Goal: Task Accomplishment & Management: Manage account settings

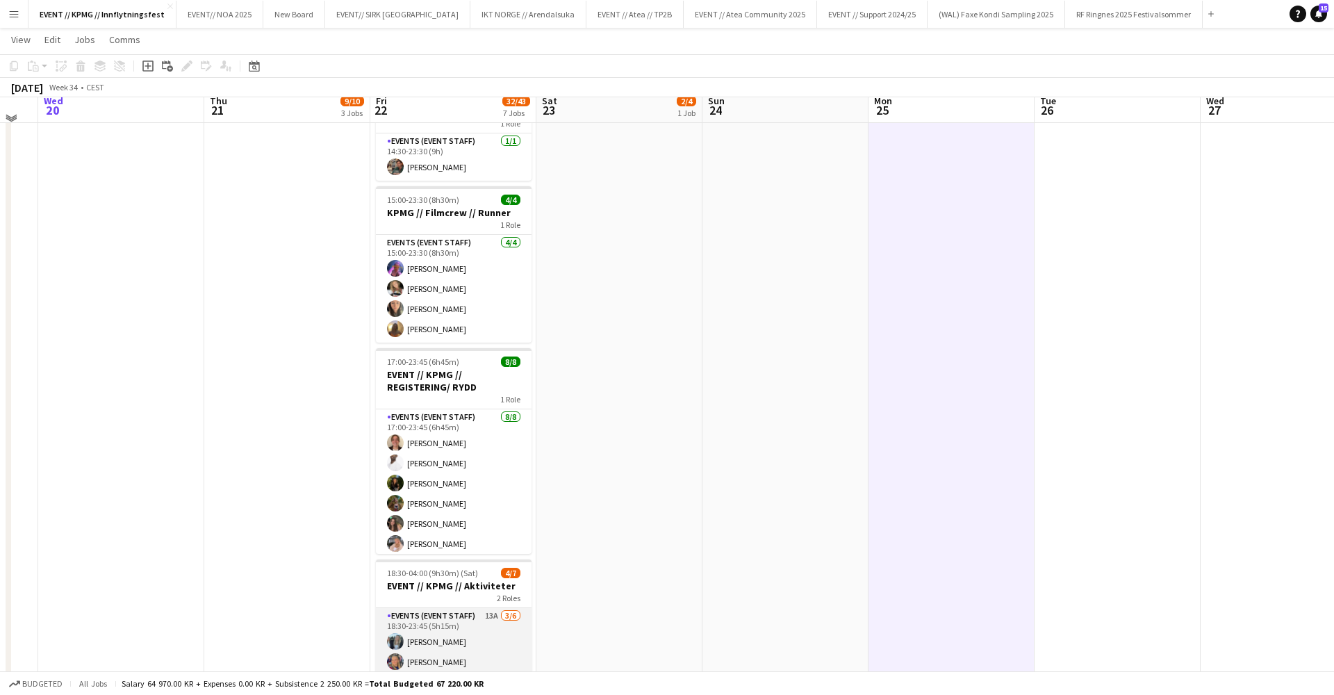
scroll to position [488, 0]
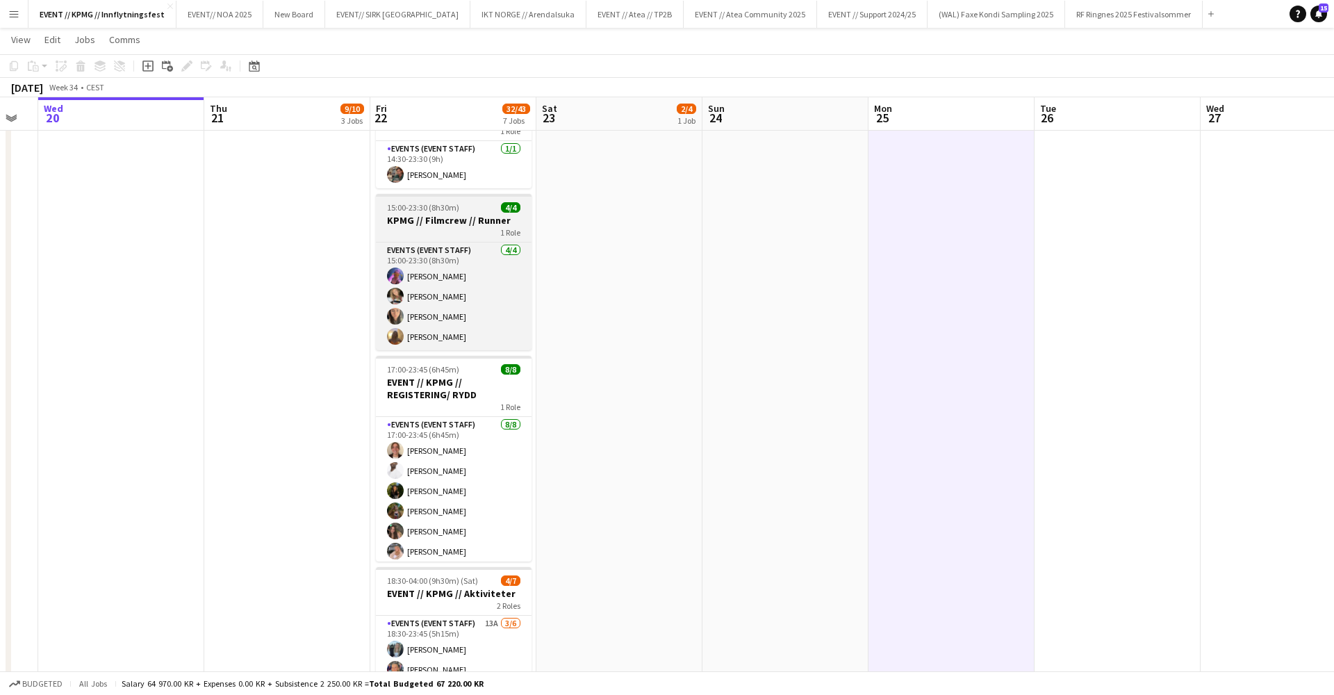
click at [468, 232] on div "1 Role" at bounding box center [454, 231] width 156 height 11
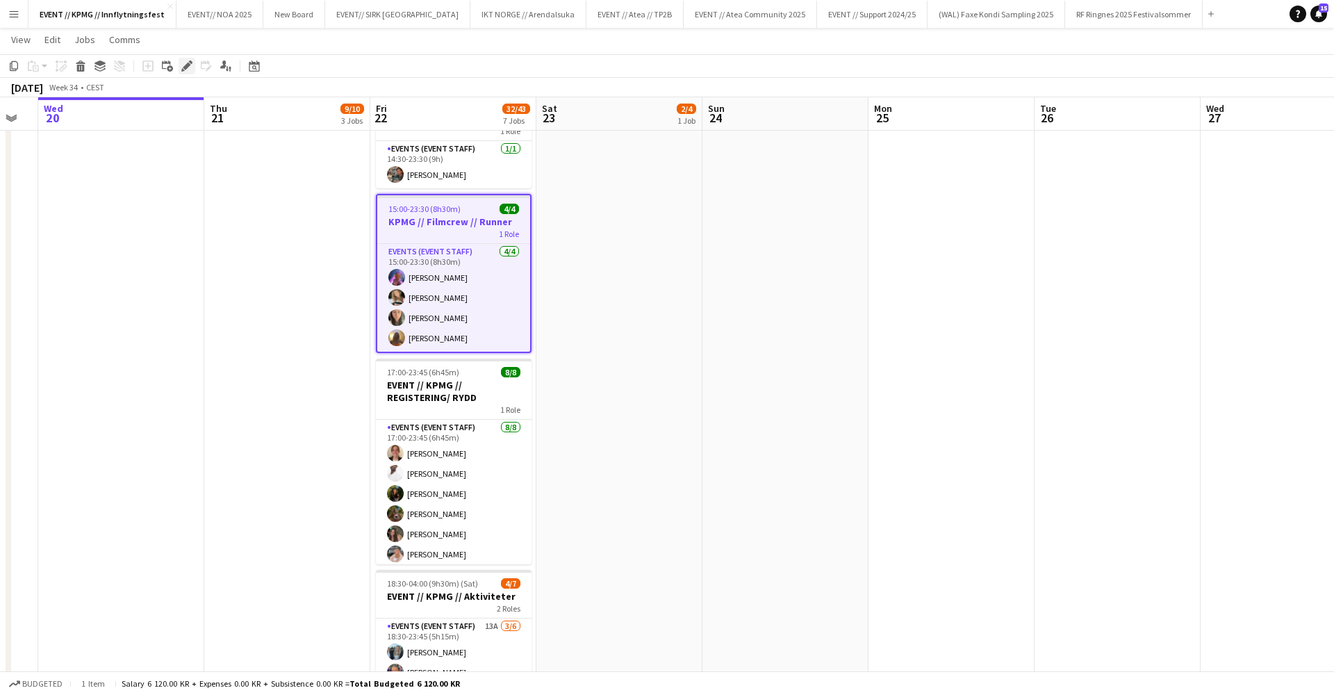
click at [188, 66] on icon at bounding box center [187, 67] width 8 height 8
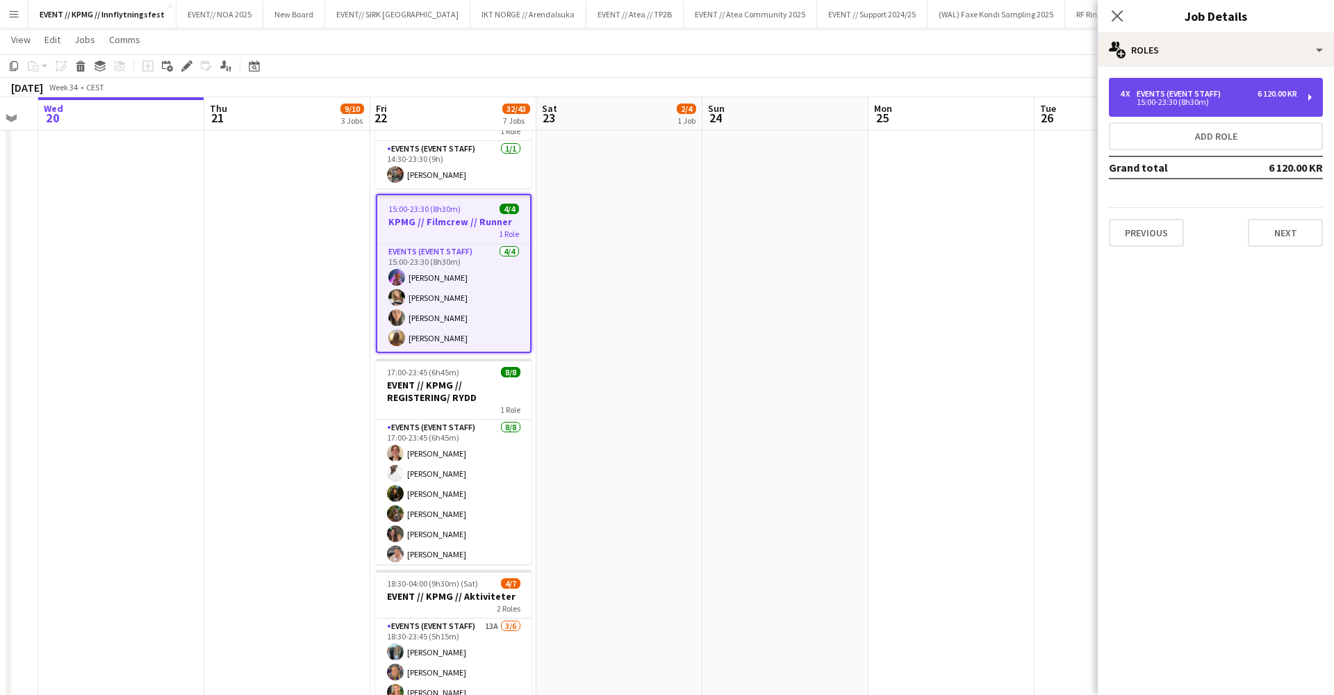
click at [1197, 104] on div "15:00-23:30 (8h30m)" at bounding box center [1208, 102] width 177 height 7
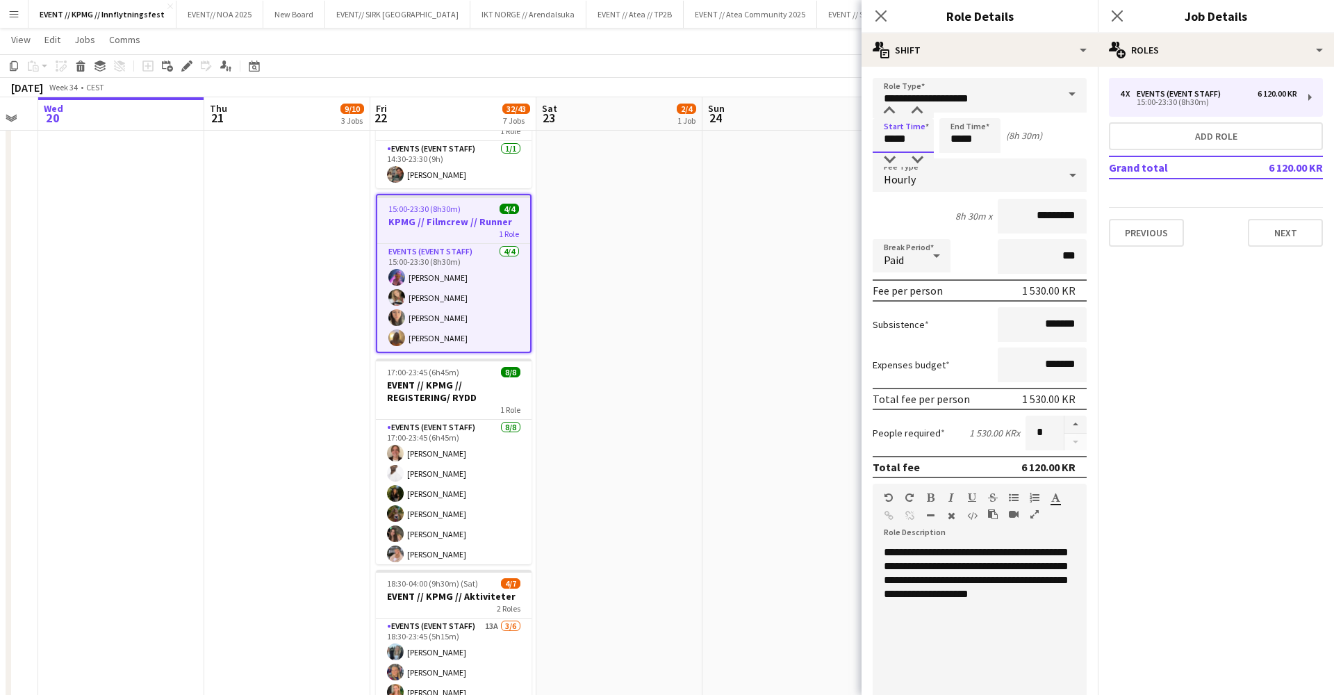
click at [896, 140] on input "*****" at bounding box center [903, 135] width 61 height 35
type input "*****"
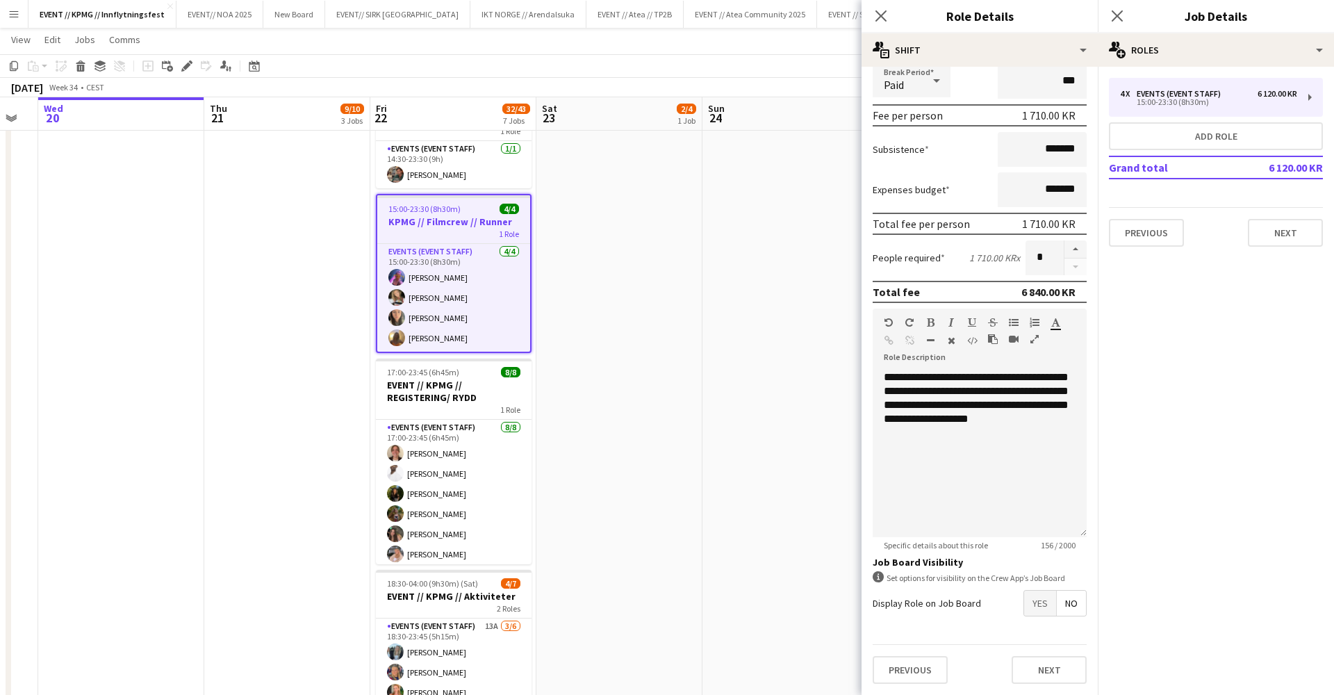
scroll to position [175, 0]
click at [1041, 668] on button "Next" at bounding box center [1049, 670] width 75 height 28
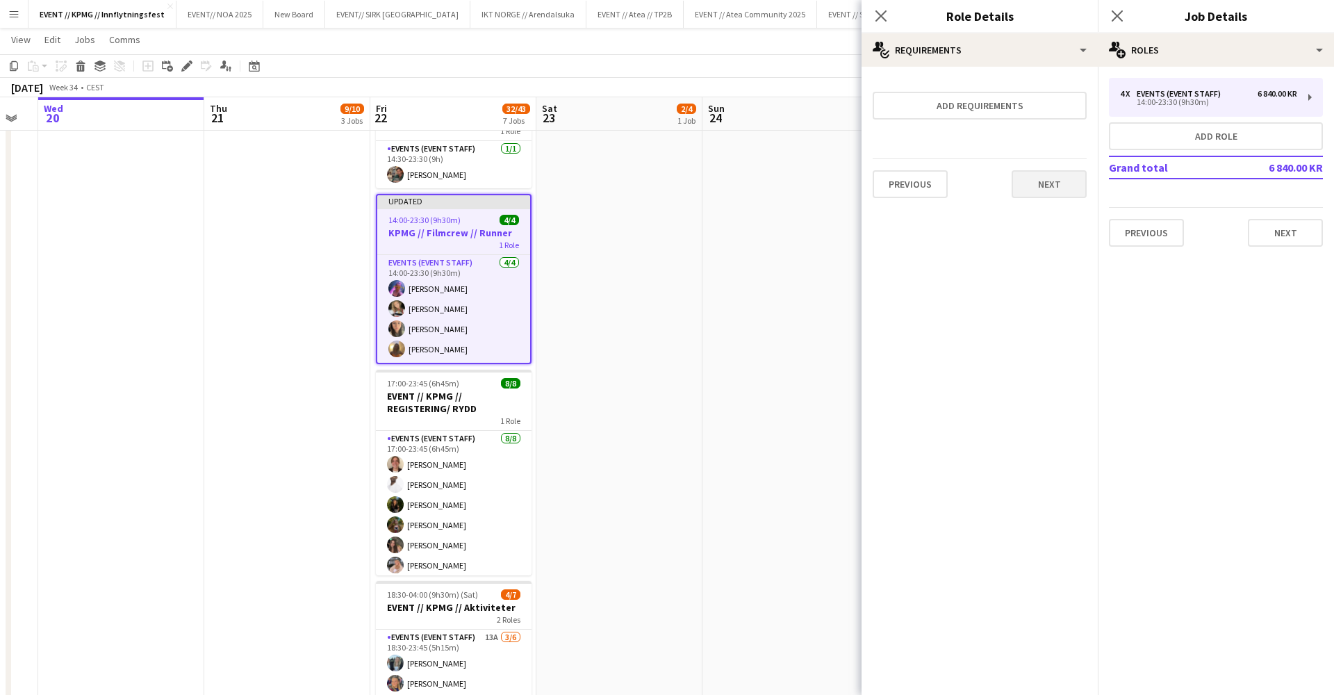
click at [1050, 188] on button "Next" at bounding box center [1049, 184] width 75 height 28
click at [1052, 193] on button "Finish" at bounding box center [1061, 186] width 52 height 28
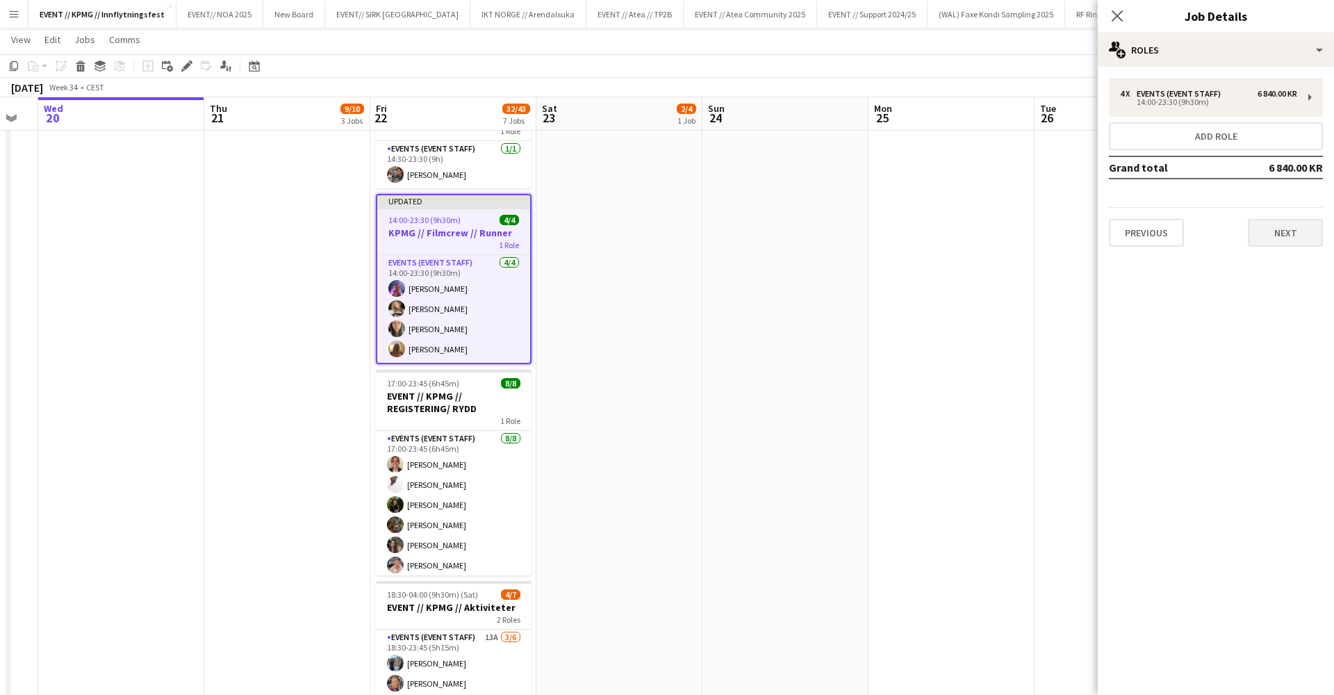
click at [1287, 236] on button "Next" at bounding box center [1285, 233] width 75 height 28
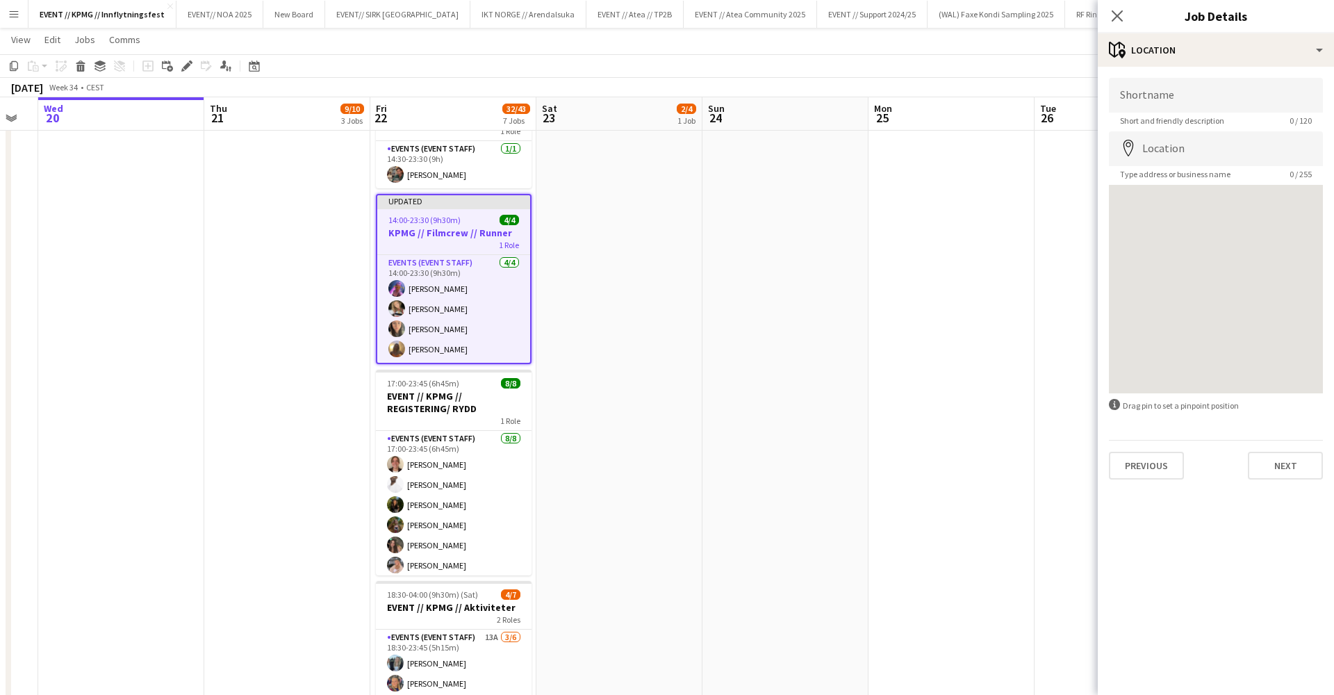
click at [1270, 480] on div "Shortname Short and friendly description 0 / 120 Location map-marker Type addre…" at bounding box center [1216, 279] width 236 height 424
click at [1276, 475] on button "Next" at bounding box center [1285, 466] width 75 height 28
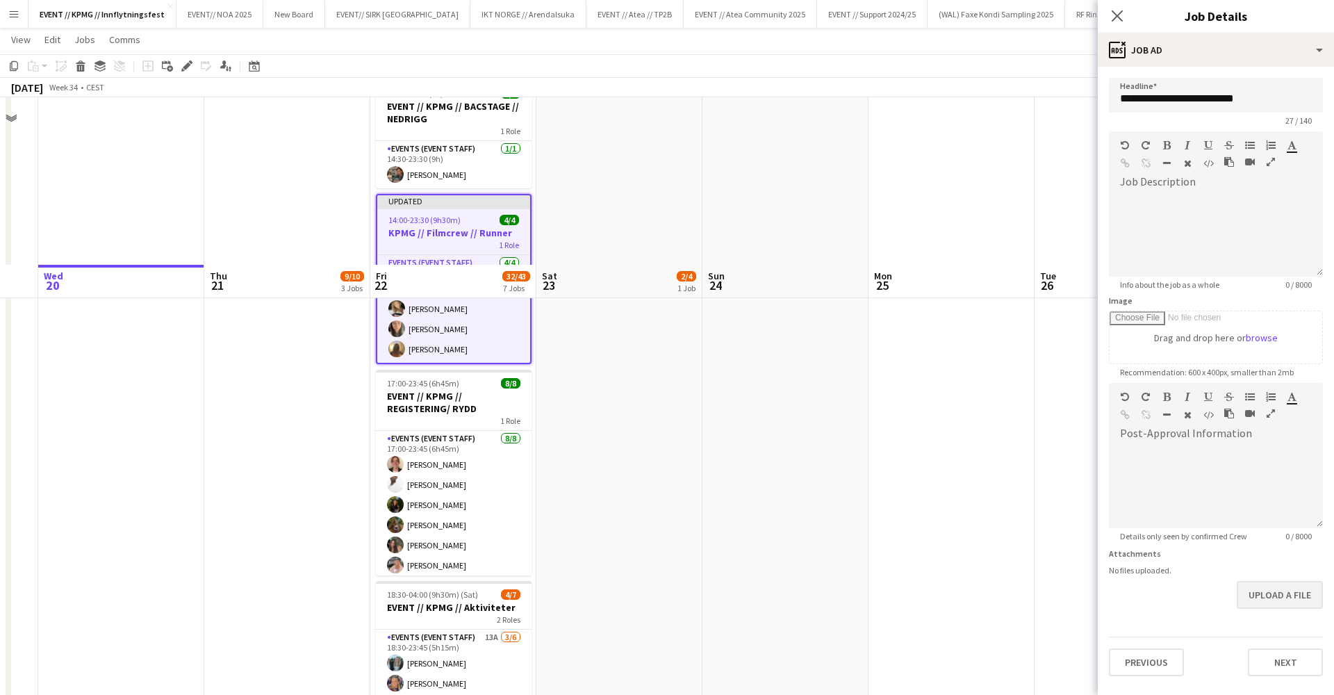
scroll to position [707, 0]
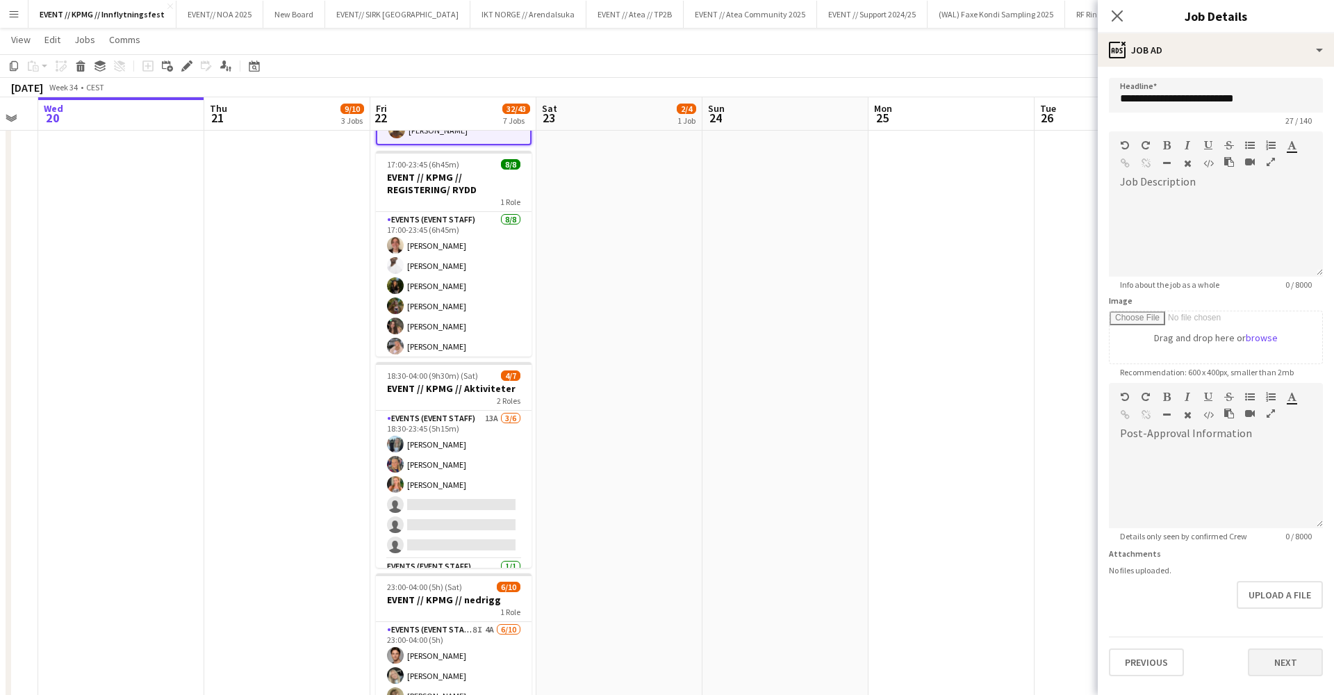
click at [1299, 670] on button "Next" at bounding box center [1285, 662] width 75 height 28
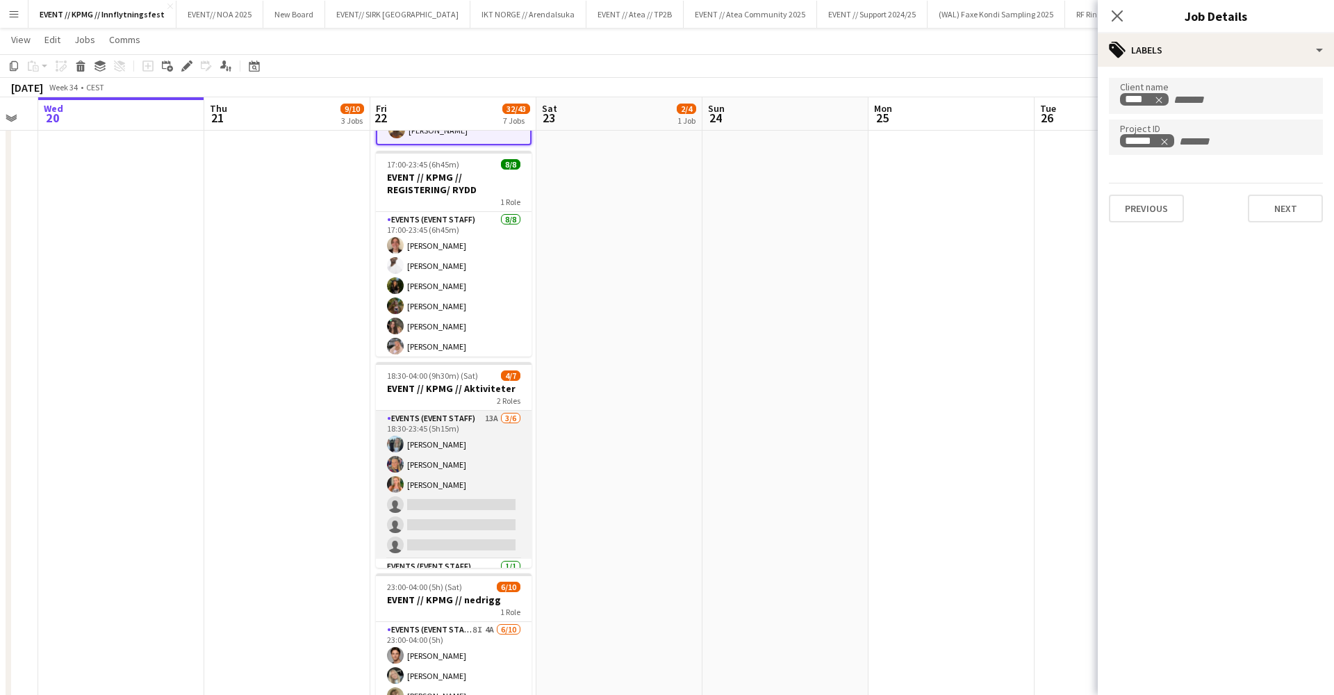
click at [510, 491] on app-card-role "Events (Event Staff) 13A [DATE] 18:30-23:45 (5h15m) [PERSON_NAME] [PERSON_NAME]…" at bounding box center [454, 485] width 156 height 148
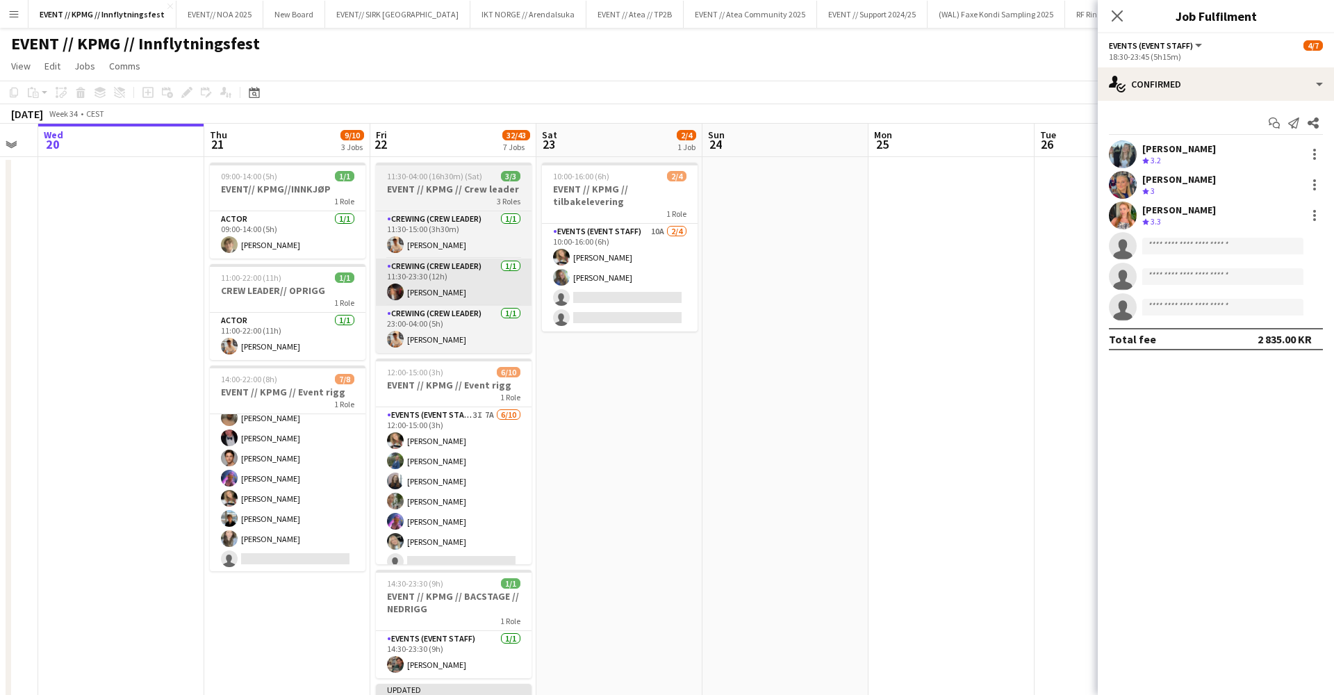
scroll to position [0, 0]
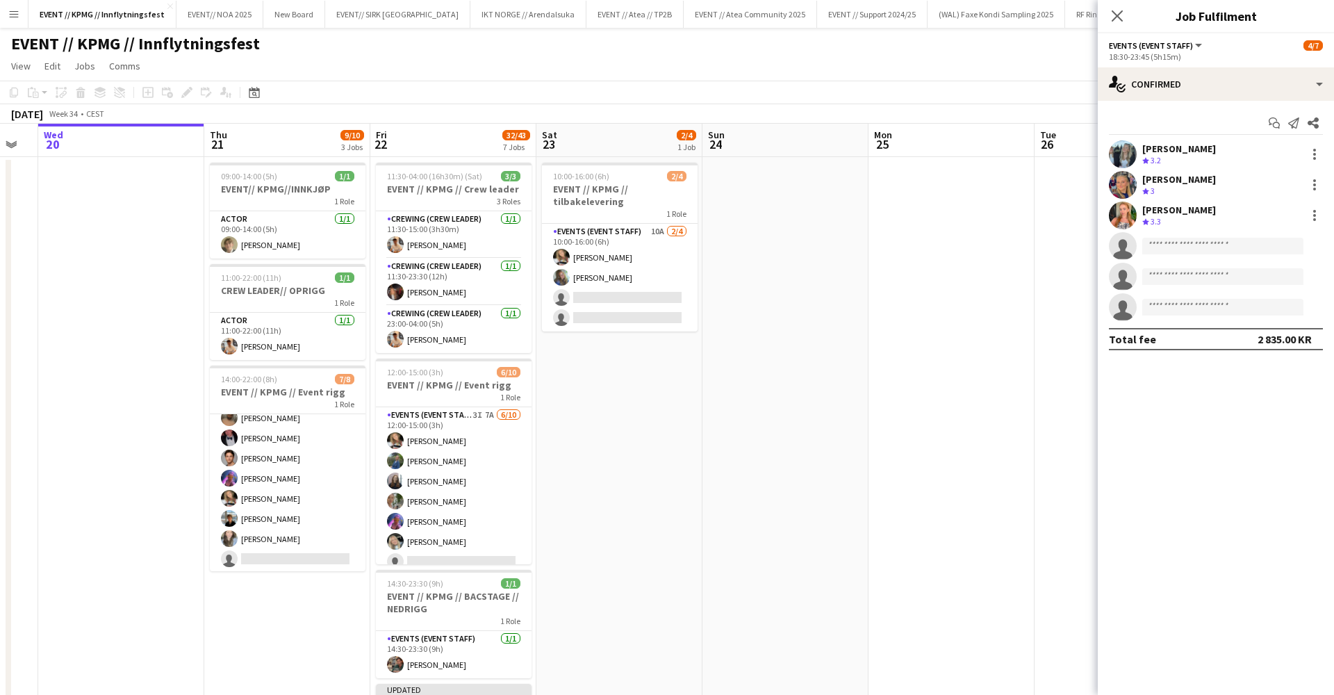
click at [1189, 214] on div "[PERSON_NAME]" at bounding box center [1179, 210] width 74 height 13
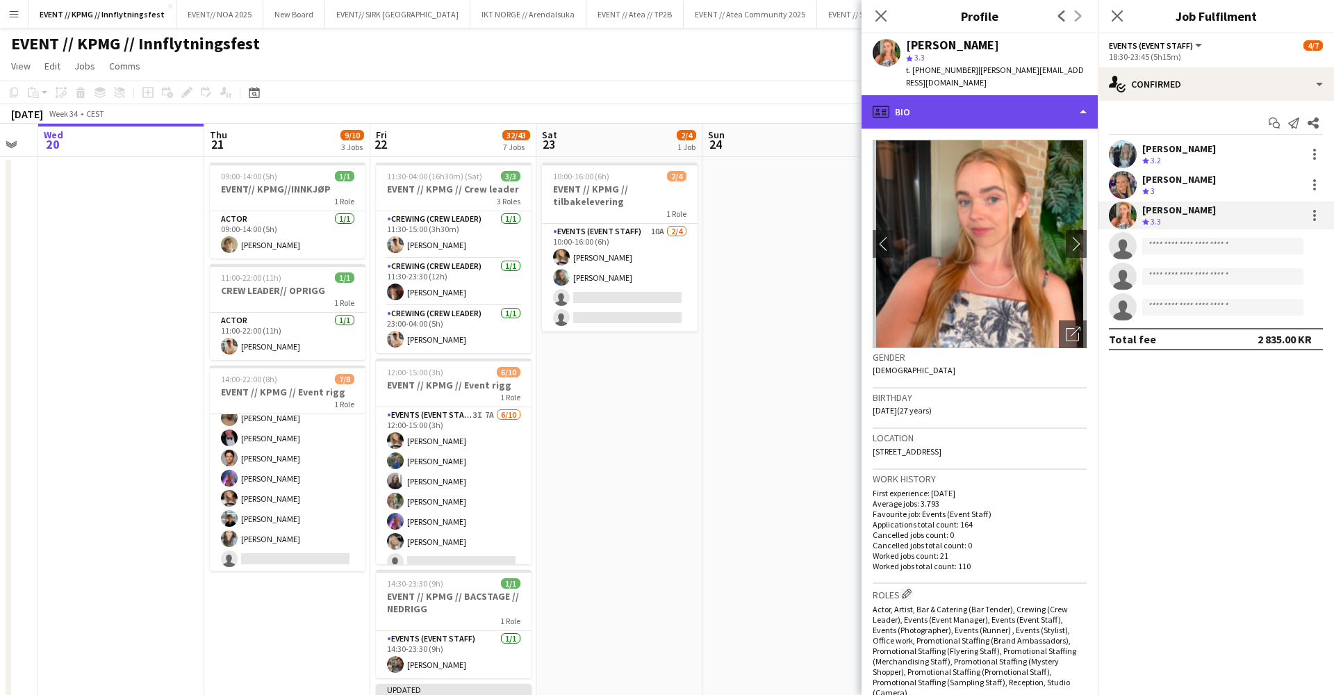
click at [1010, 95] on div "profile Bio" at bounding box center [980, 111] width 236 height 33
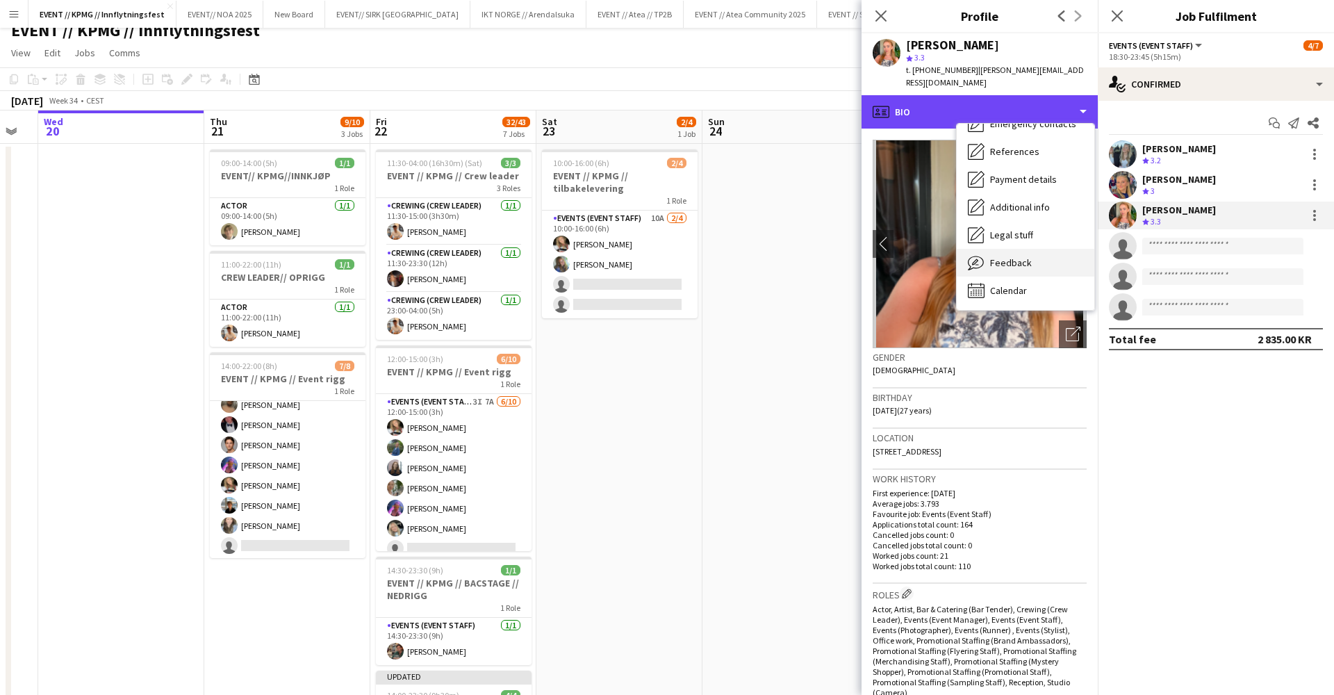
scroll to position [131, 0]
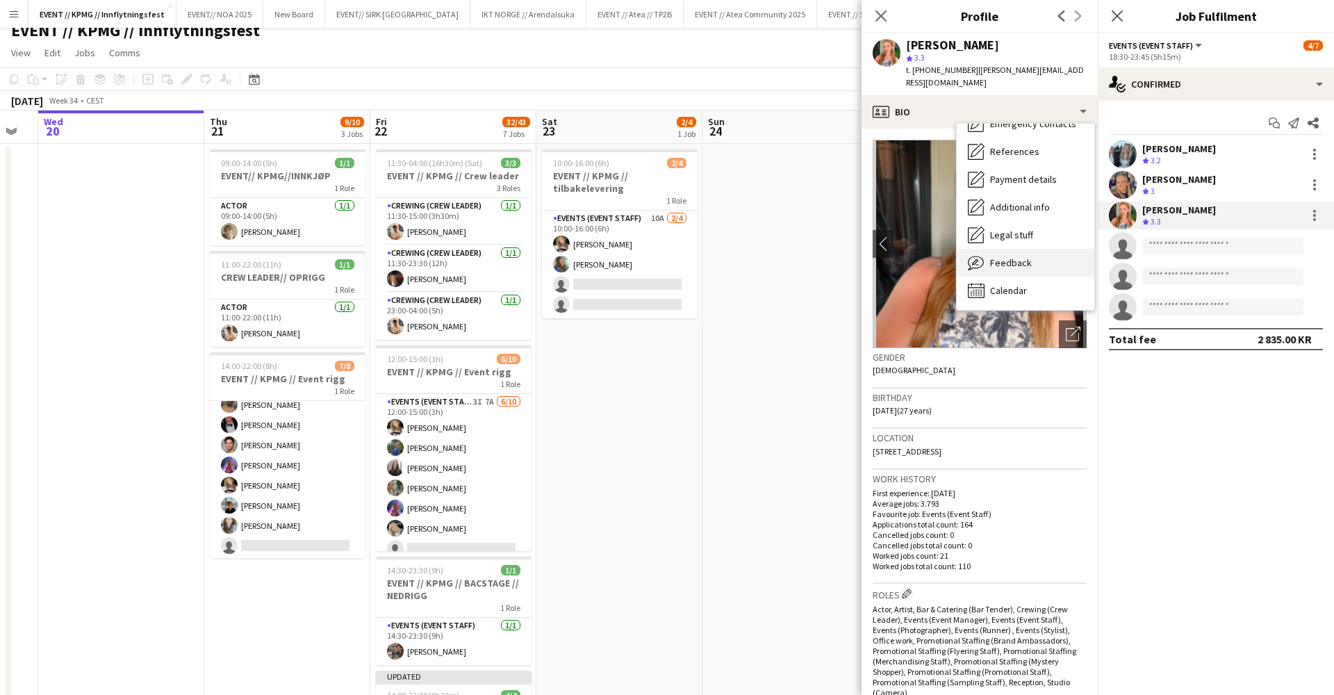
click at [996, 256] on div "Feedback Feedback" at bounding box center [1026, 263] width 138 height 28
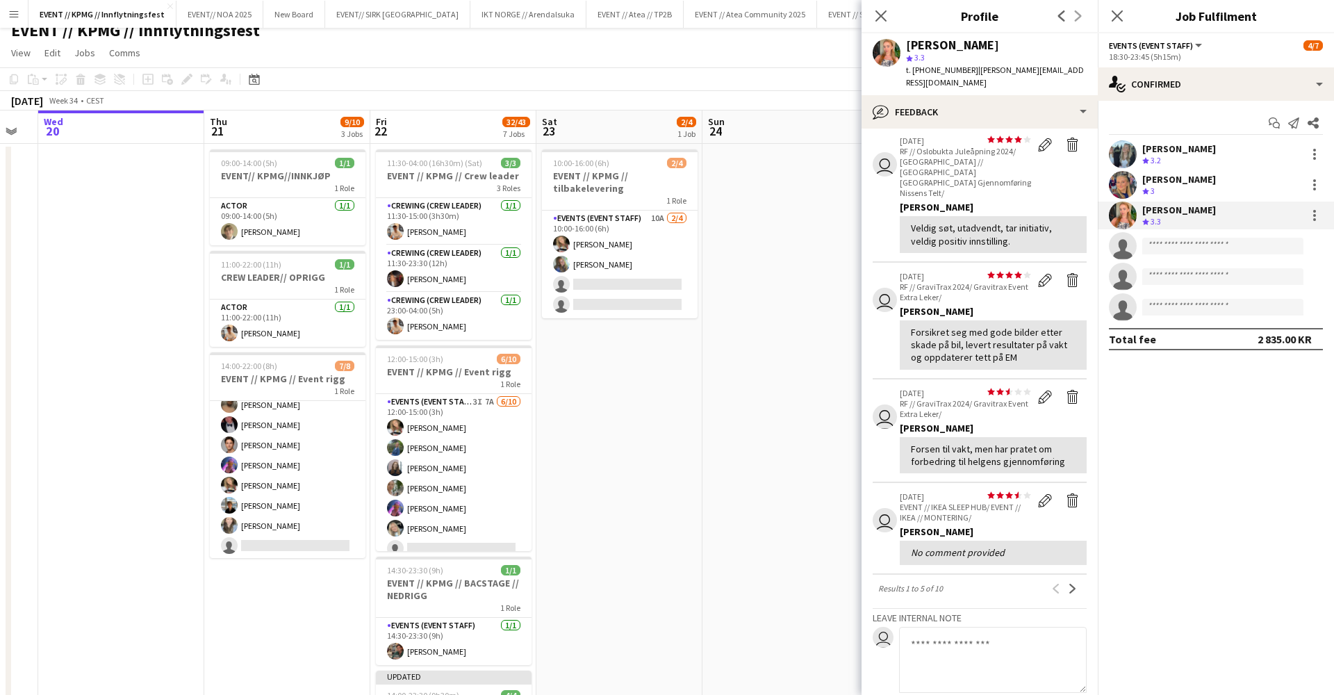
scroll to position [179, 0]
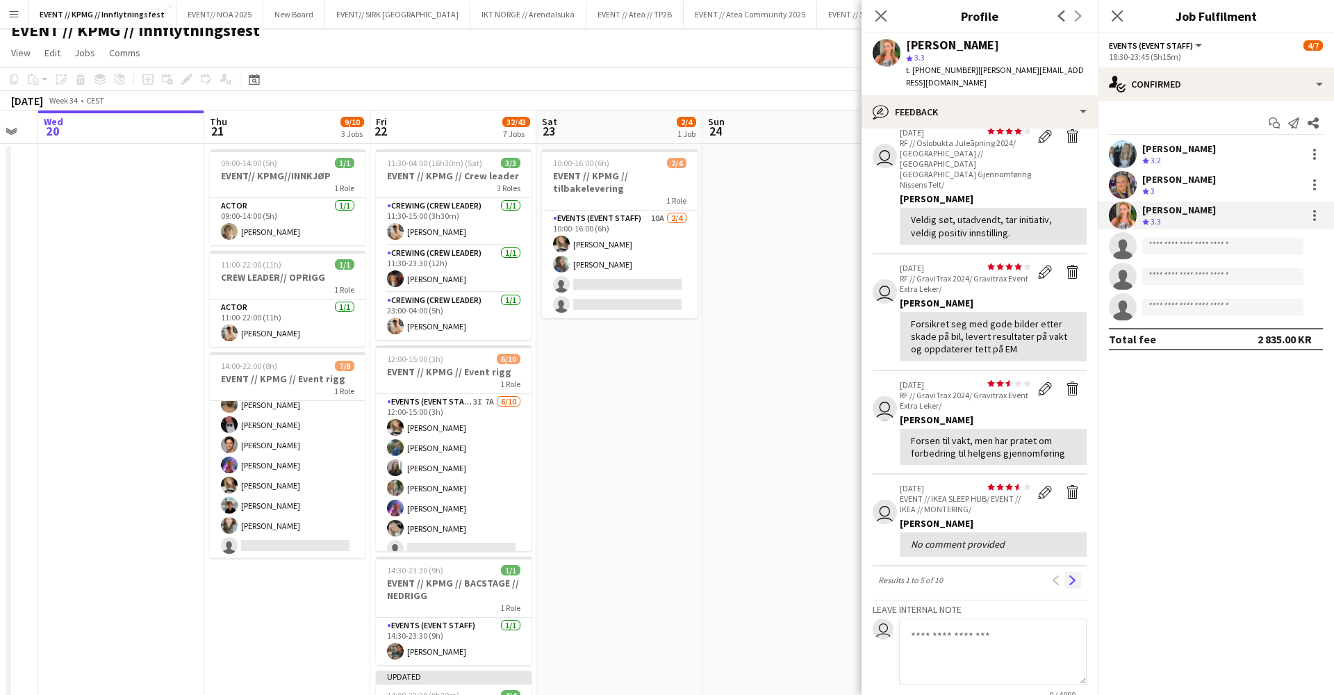
click at [1074, 575] on app-icon "Next" at bounding box center [1073, 580] width 10 height 10
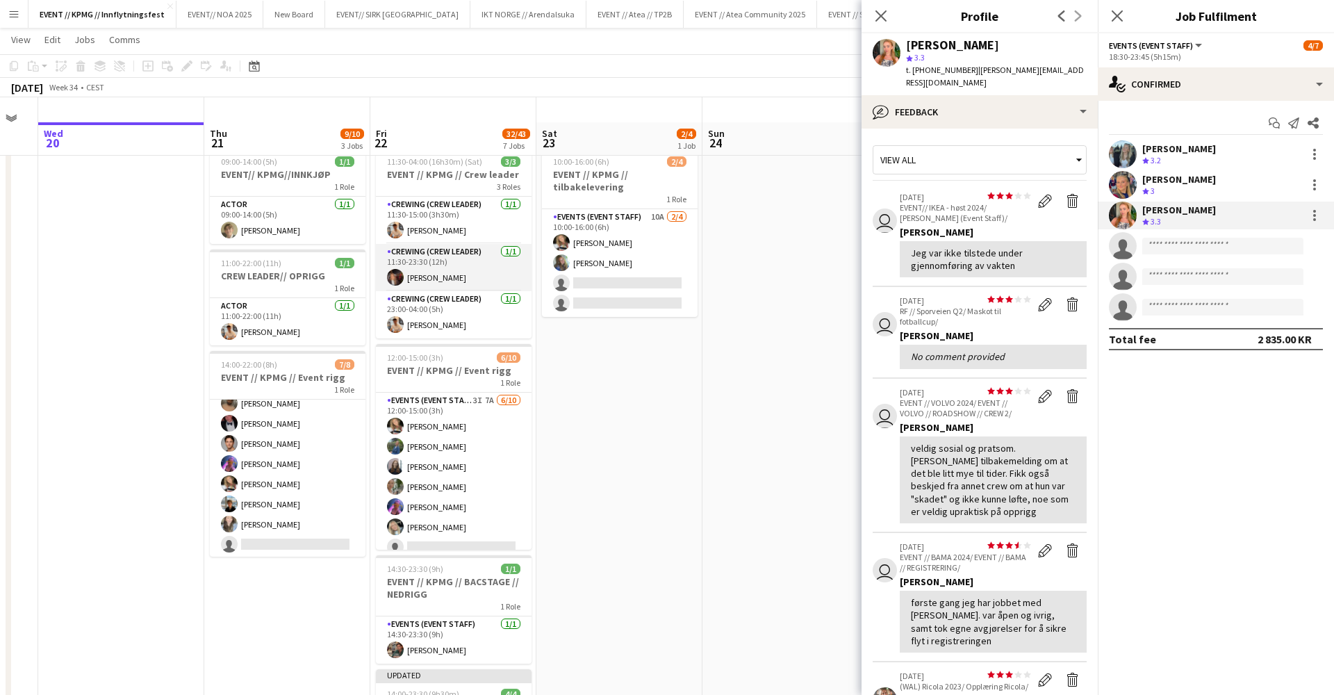
scroll to position [96, 0]
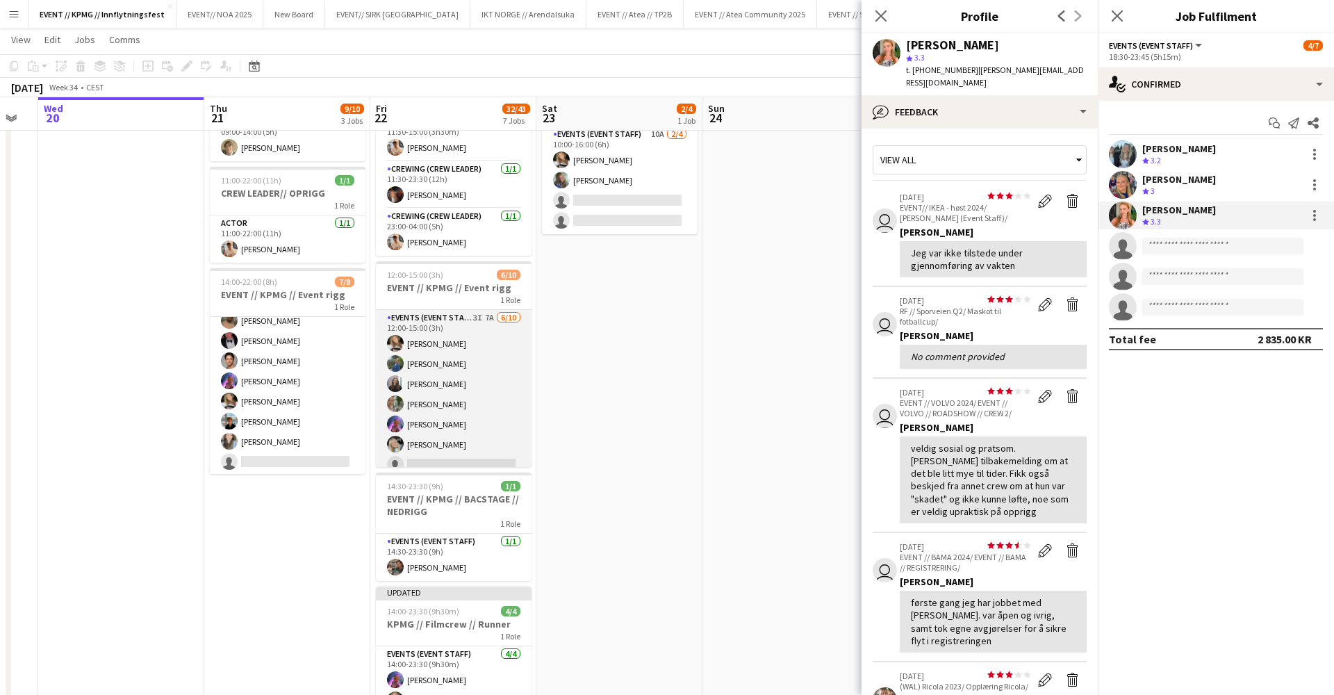
click at [453, 379] on app-card-role "Events (Event Staff) 3I 7A [DATE] 12:00-15:00 (3h) [PERSON_NAME] [PERSON_NAME] …" at bounding box center [454, 424] width 156 height 229
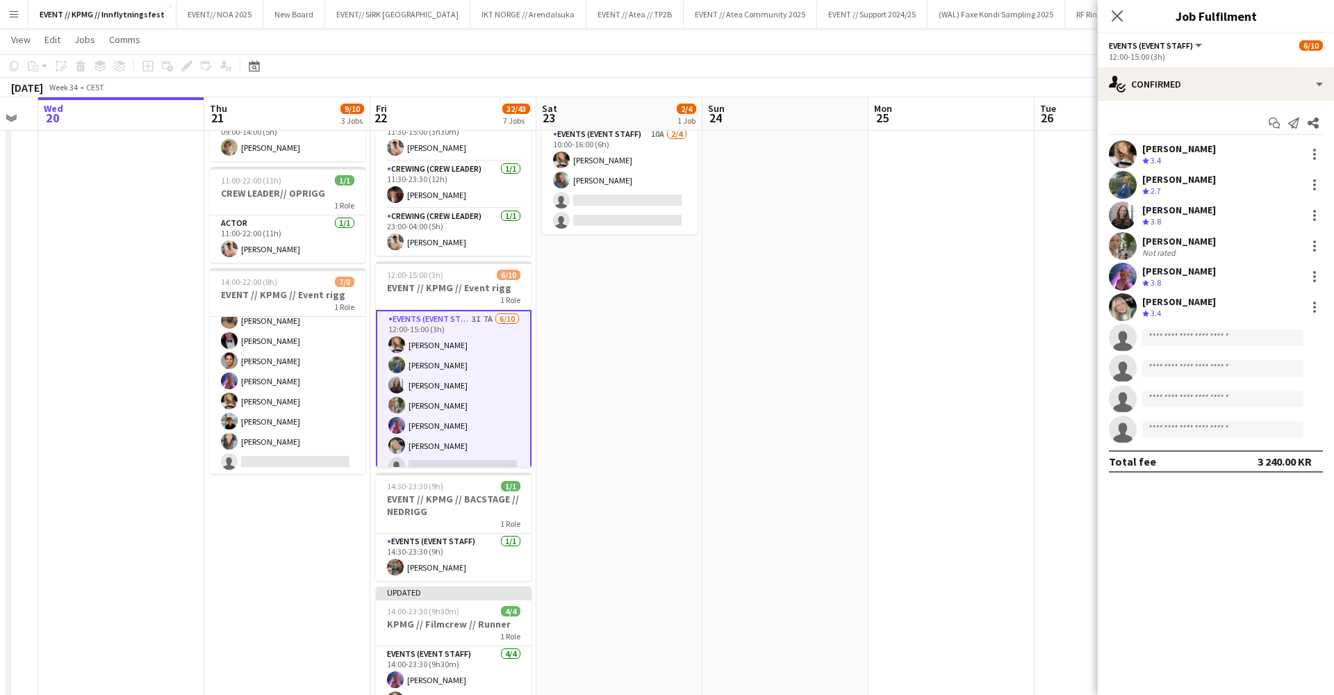
click at [1130, 313] on app-user-avatar at bounding box center [1123, 307] width 28 height 28
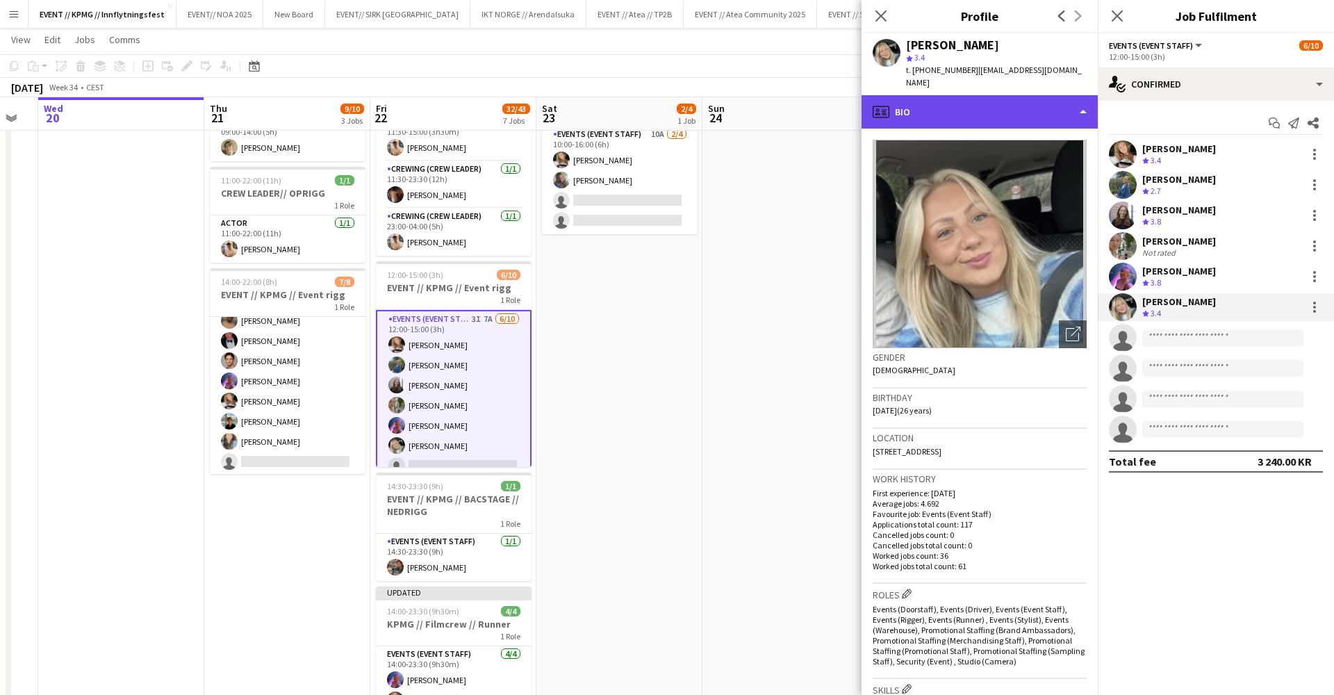
click at [1005, 106] on div "profile Bio" at bounding box center [980, 111] width 236 height 33
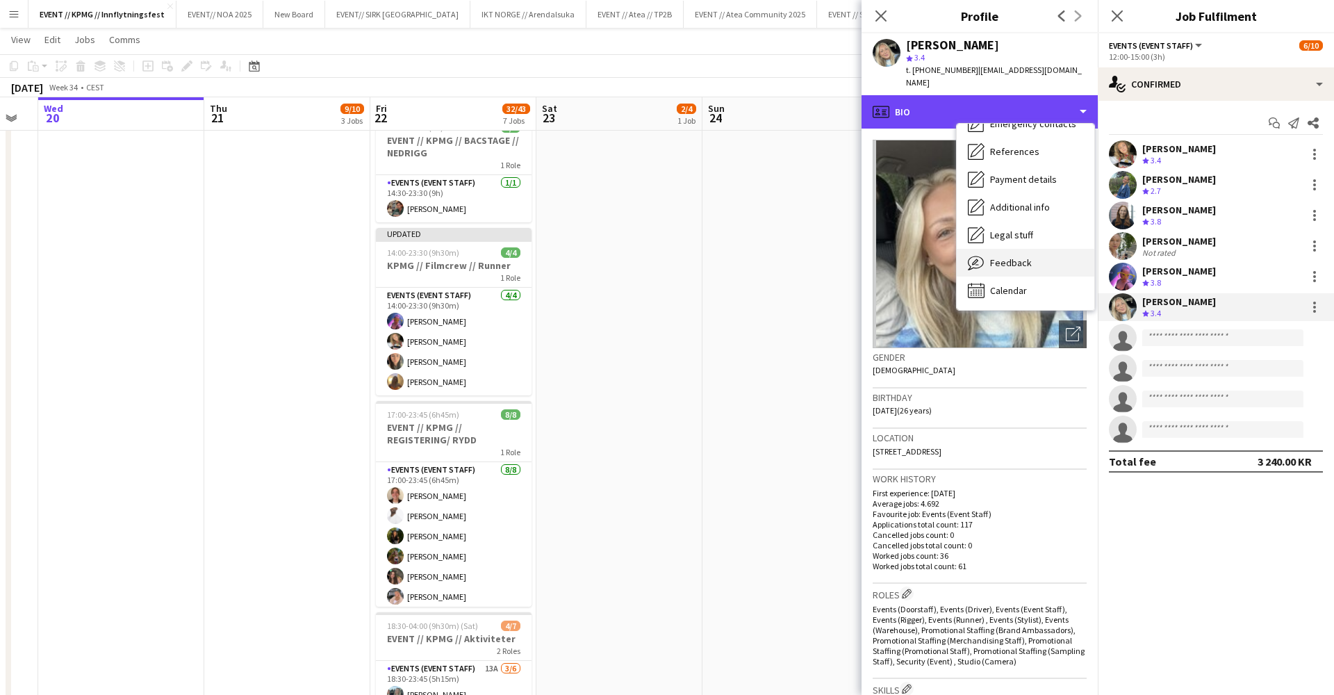
scroll to position [131, 0]
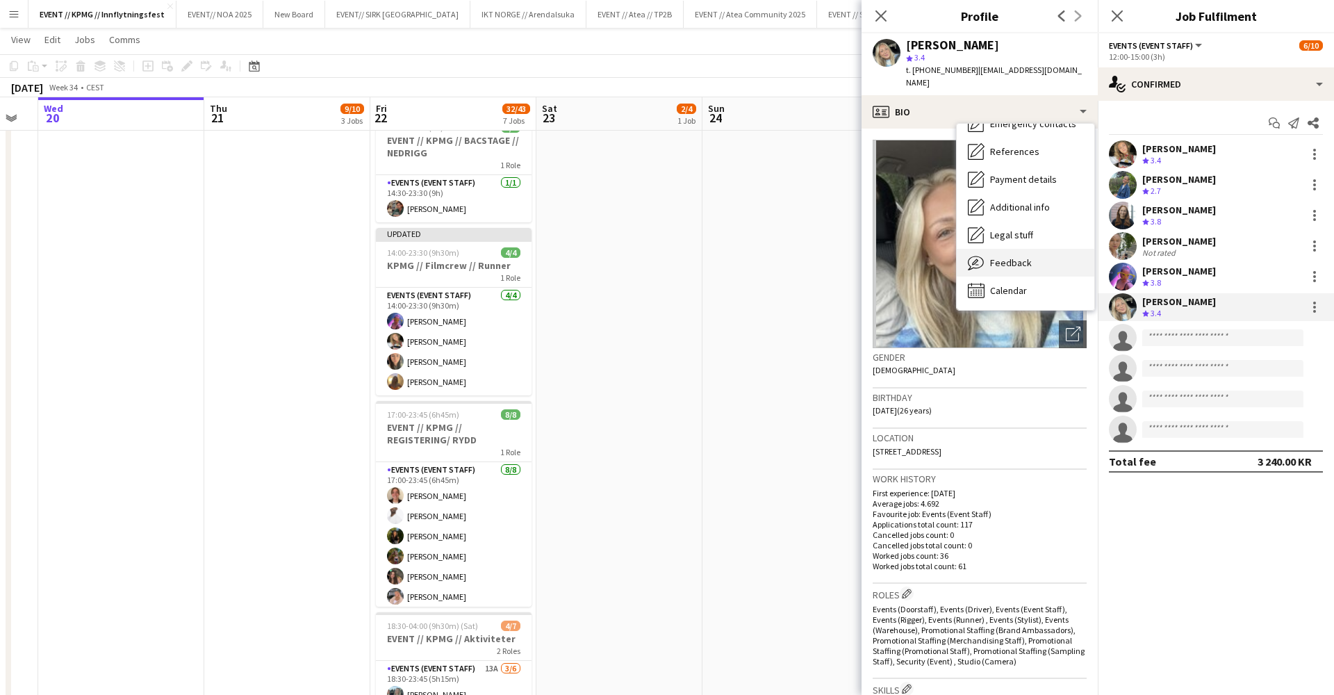
click at [1033, 249] on div "Feedback Feedback" at bounding box center [1026, 263] width 138 height 28
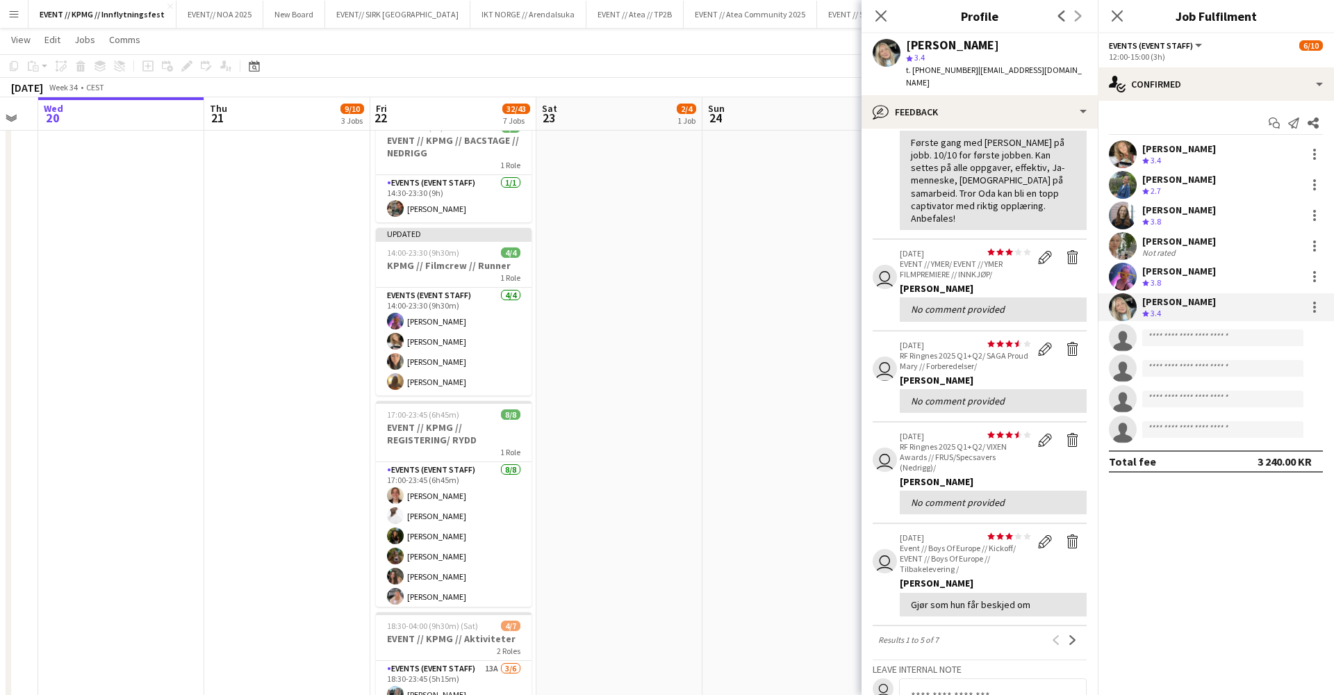
scroll to position [115, 0]
click at [1127, 270] on app-user-avatar at bounding box center [1123, 277] width 28 height 28
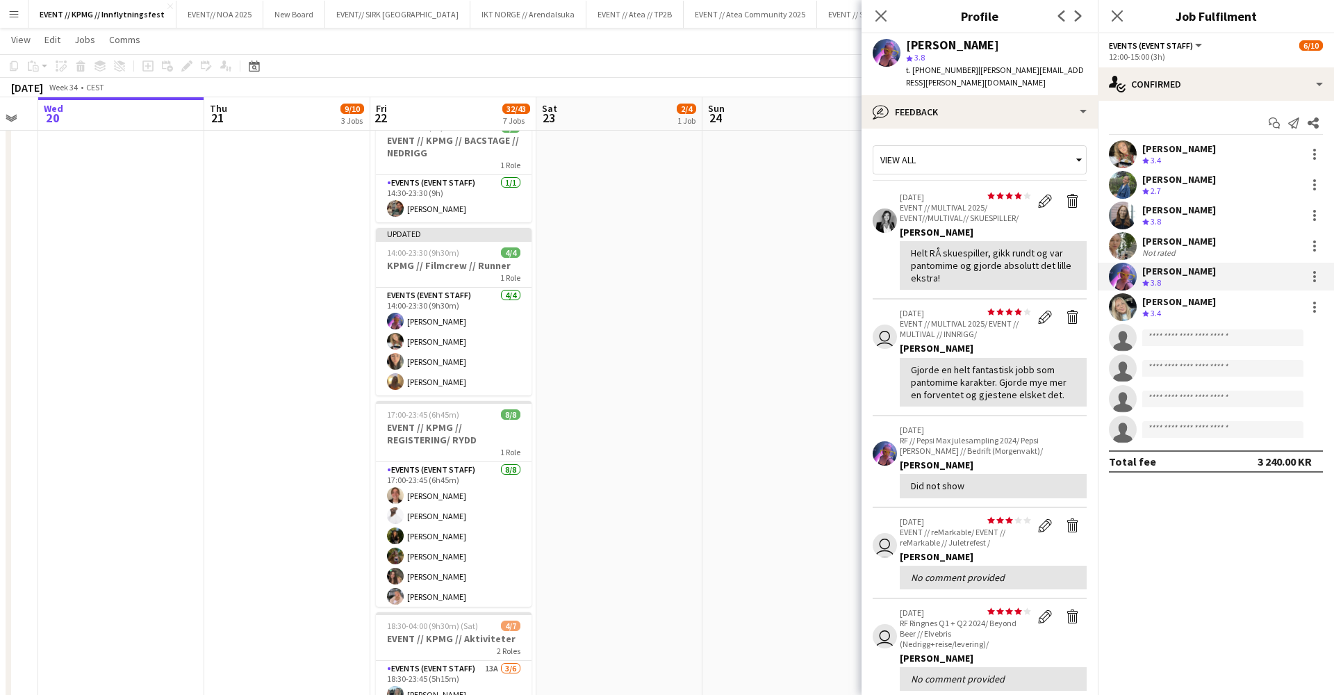
scroll to position [0, 0]
click at [828, 322] on app-date-cell at bounding box center [785, 387] width 166 height 1373
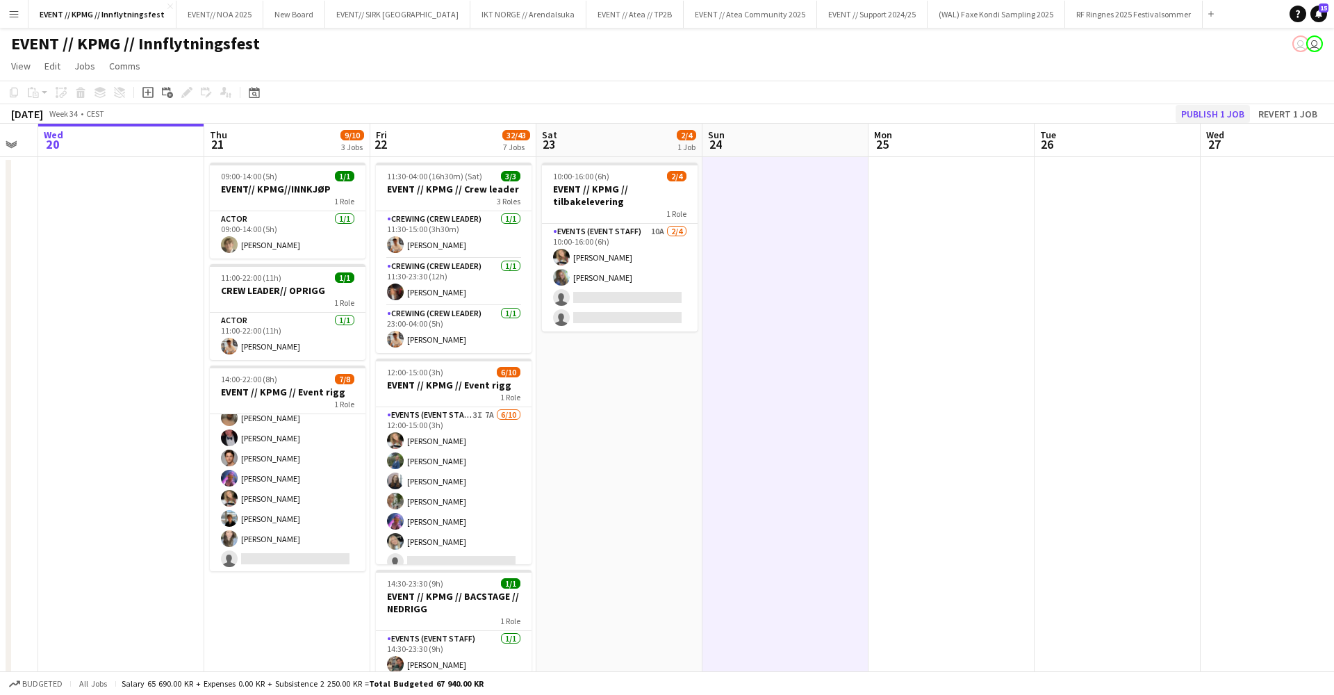
click at [1218, 109] on button "Publish 1 job" at bounding box center [1213, 114] width 74 height 18
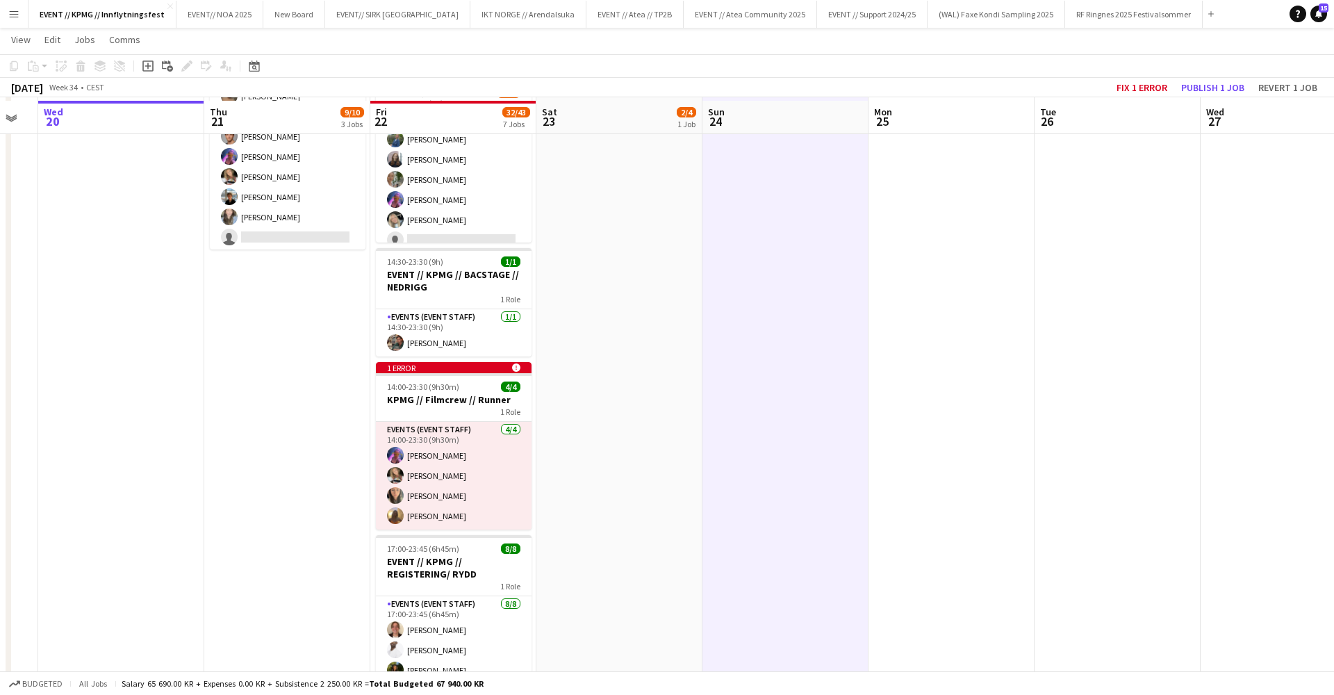
scroll to position [324, 0]
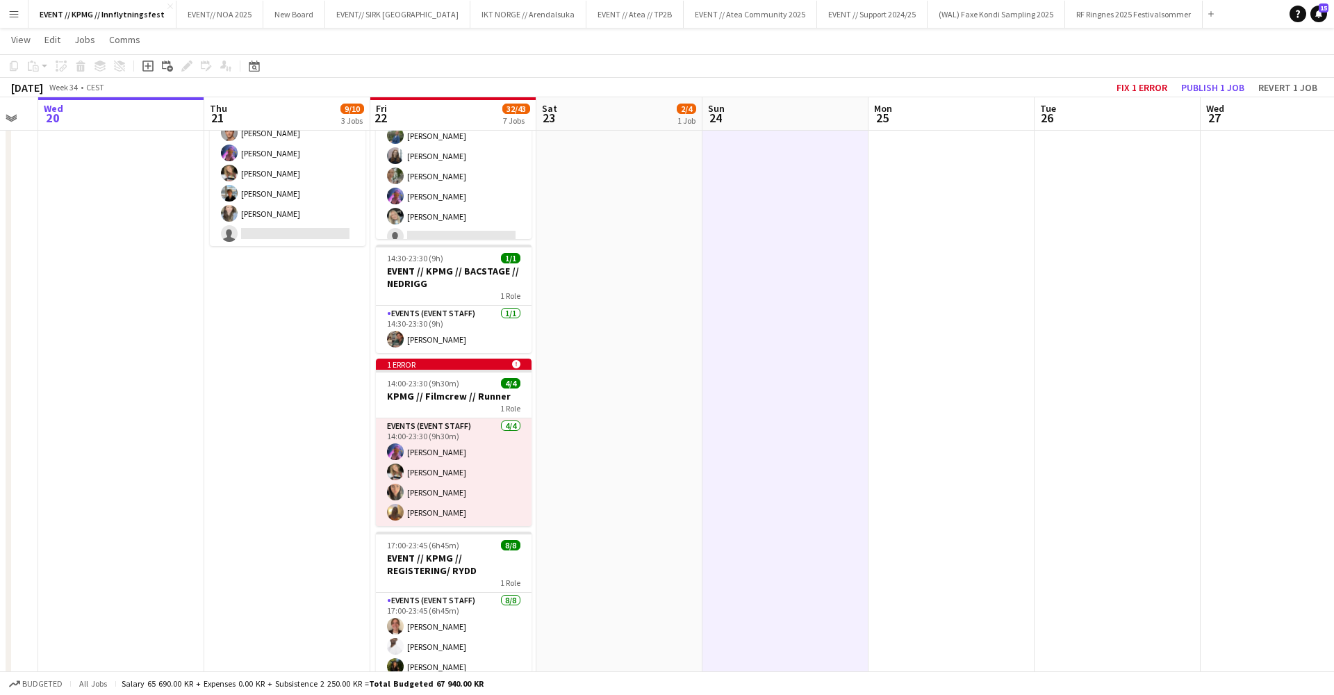
click at [594, 372] on app-date-cell "10:00-16:00 (6h) 2/4 EVENT // KPMG // tilbakelevering 1 Role Events (Event Staf…" at bounding box center [619, 518] width 166 height 1373
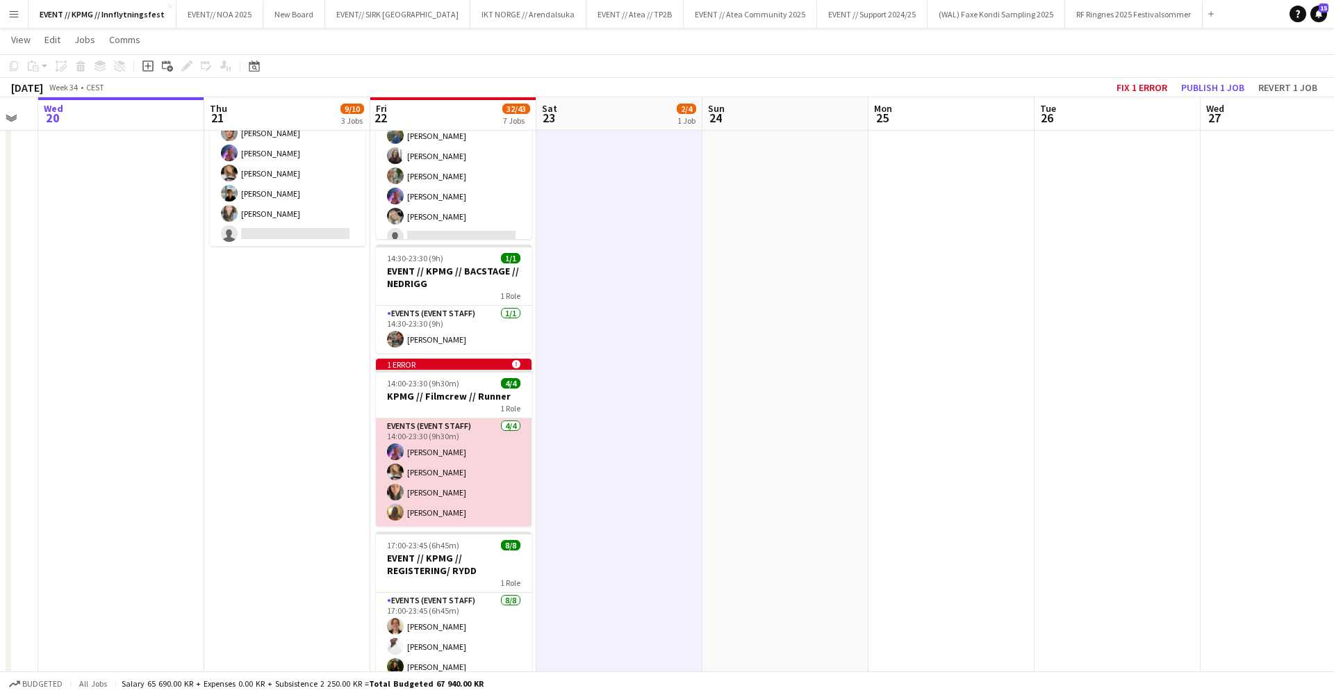
click at [475, 487] on app-card-role "Events (Event Staff) [DATE] 14:00-23:30 (9h30m) [PERSON_NAME] [PERSON_NAME] [PE…" at bounding box center [454, 472] width 156 height 108
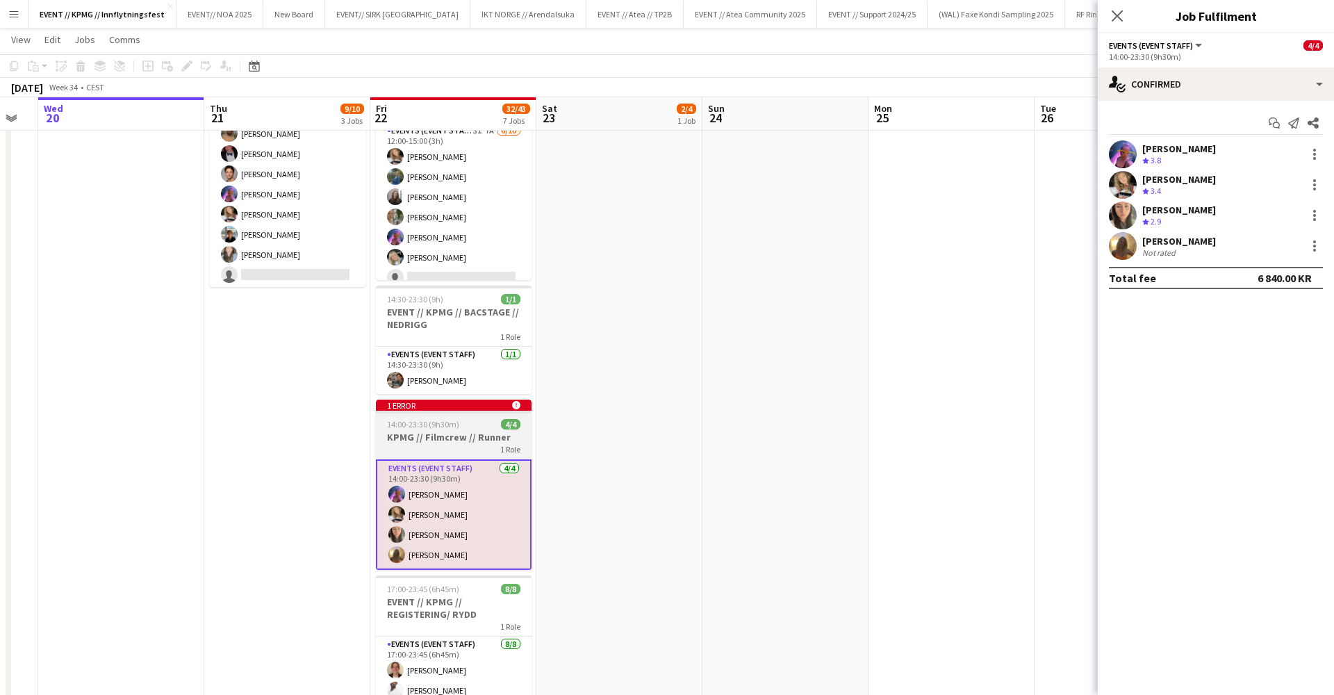
scroll to position [286, 0]
click at [438, 436] on h3 "KPMG // Filmcrew // Runner" at bounding box center [454, 433] width 156 height 13
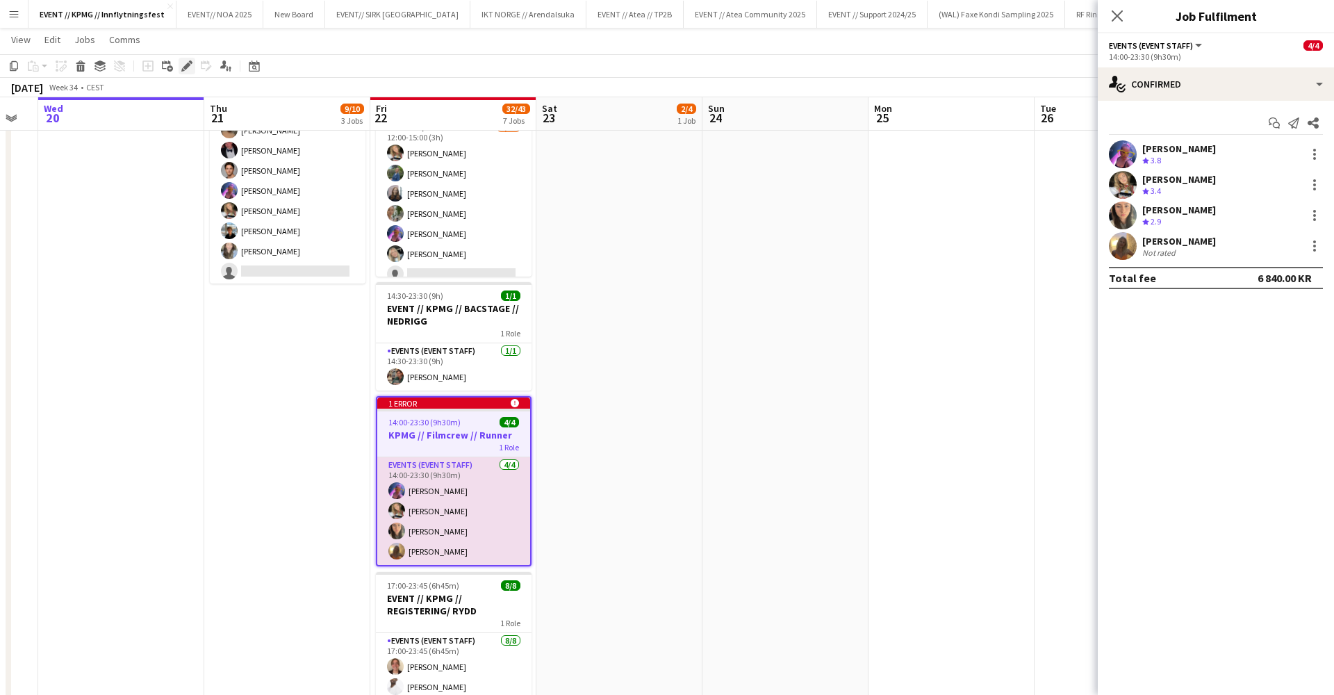
click at [188, 71] on icon "Edit" at bounding box center [186, 65] width 11 height 11
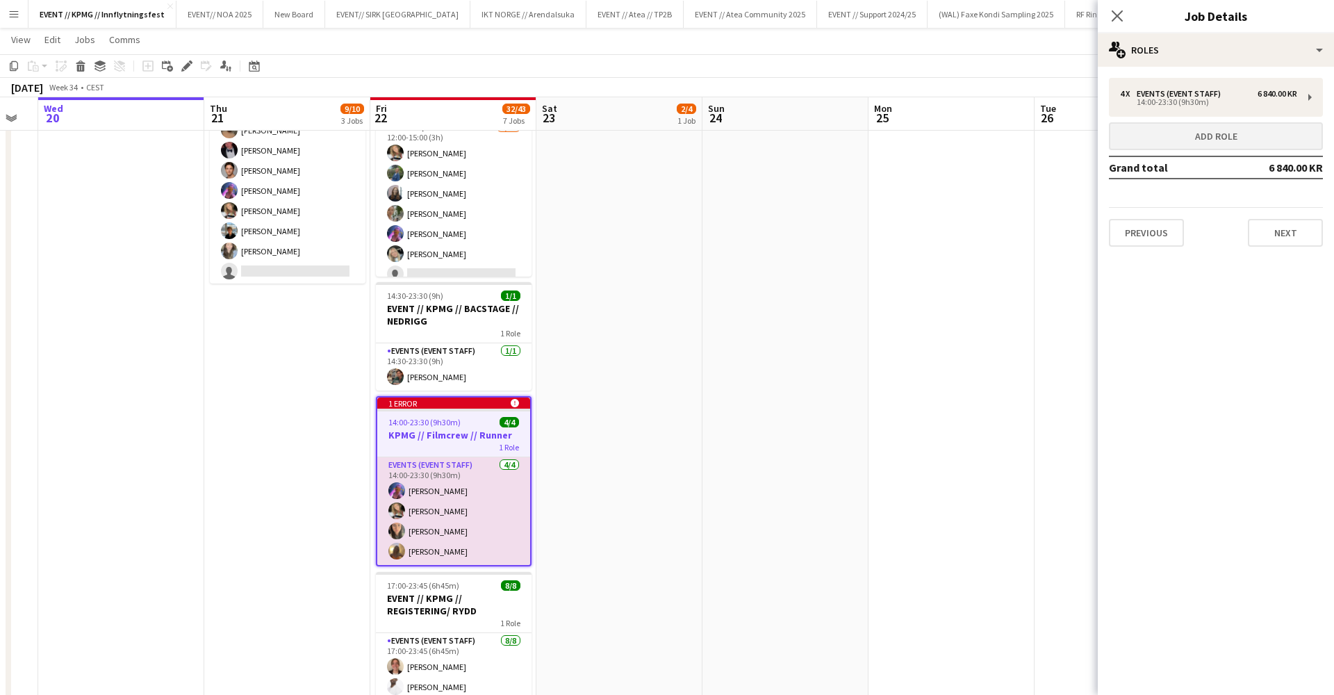
click at [1142, 135] on button "Add role" at bounding box center [1216, 136] width 214 height 28
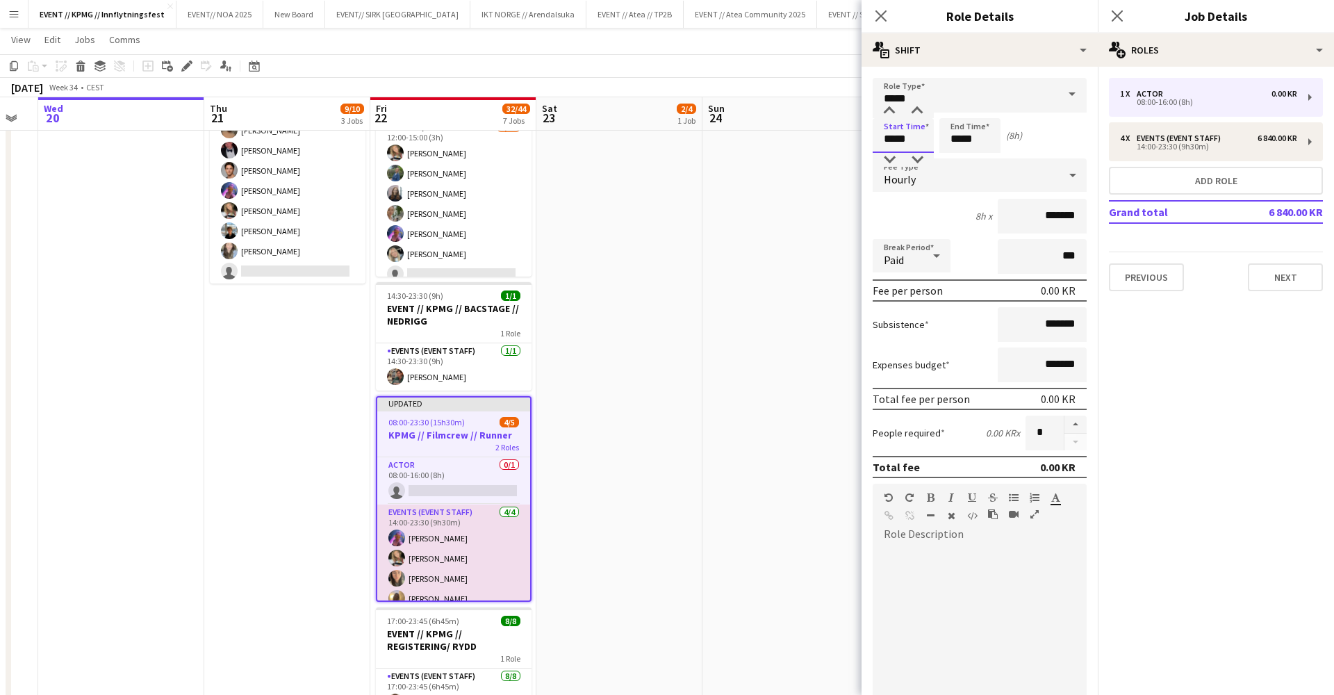
click at [893, 140] on input "*****" at bounding box center [903, 135] width 61 height 35
type input "*****"
click at [959, 135] on input "*****" at bounding box center [969, 135] width 61 height 35
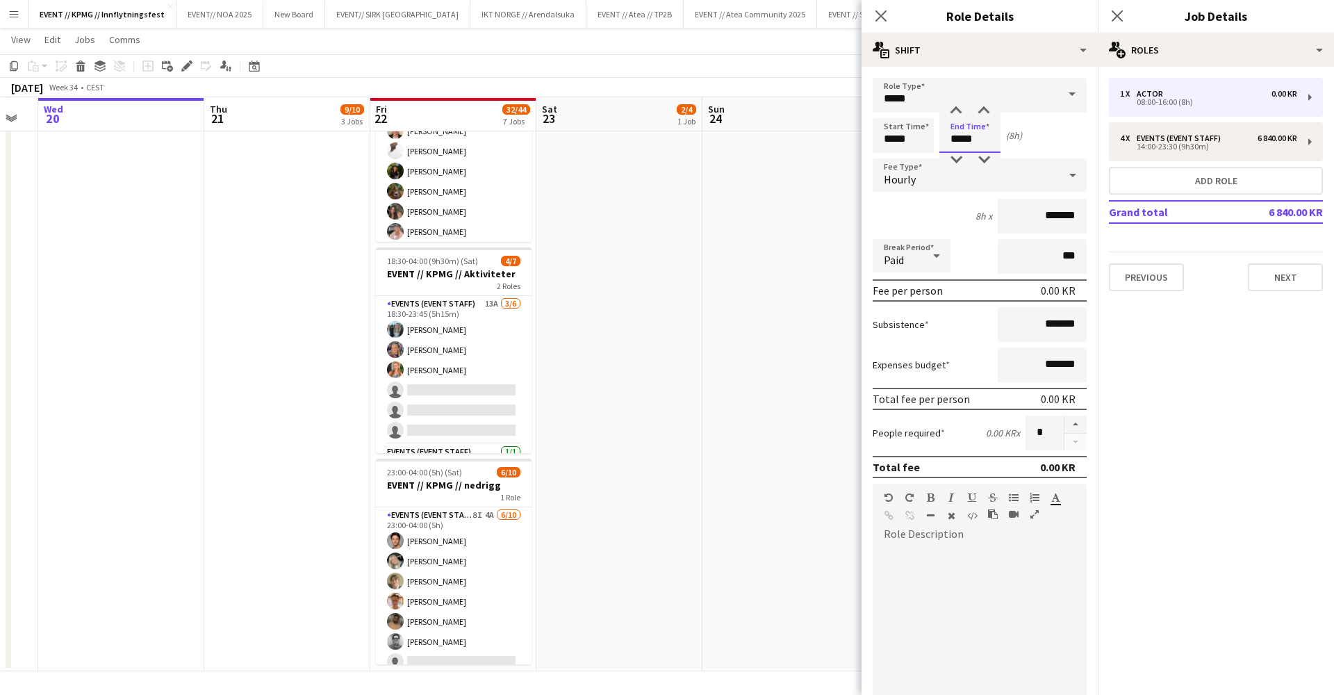
scroll to position [857, 0]
type input "*****"
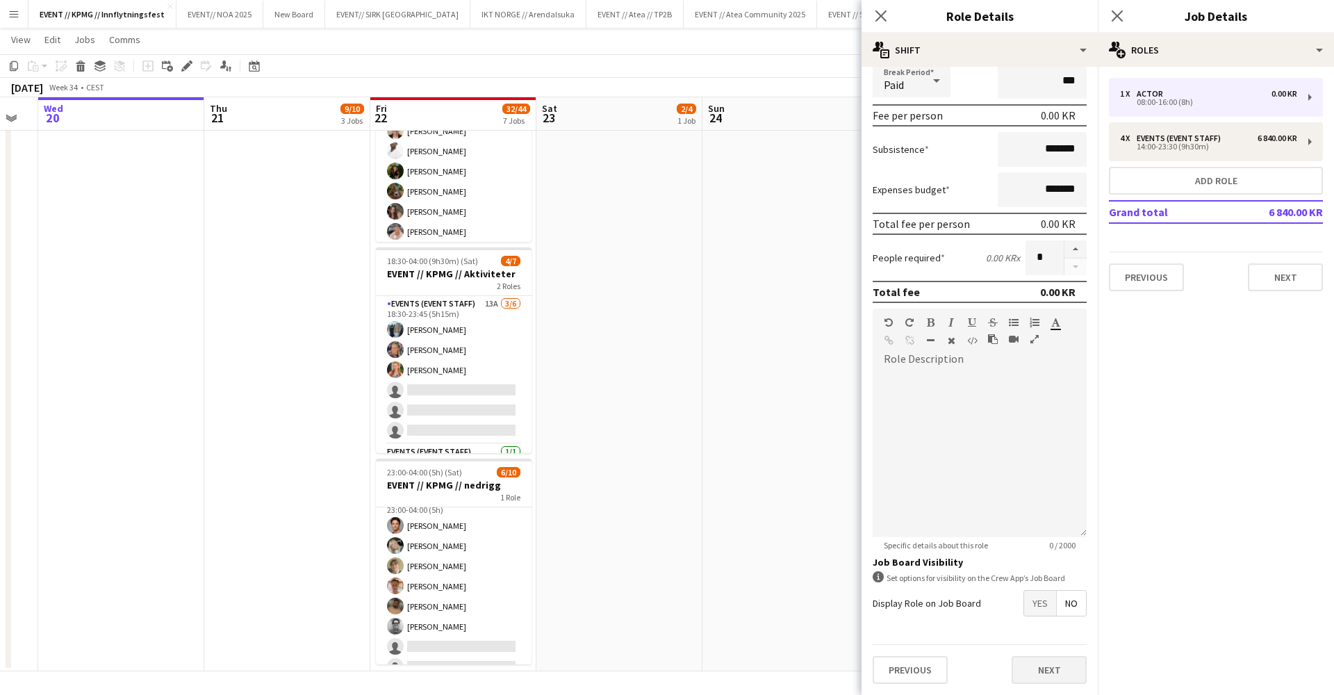
click at [1062, 673] on button "Next" at bounding box center [1049, 670] width 75 height 28
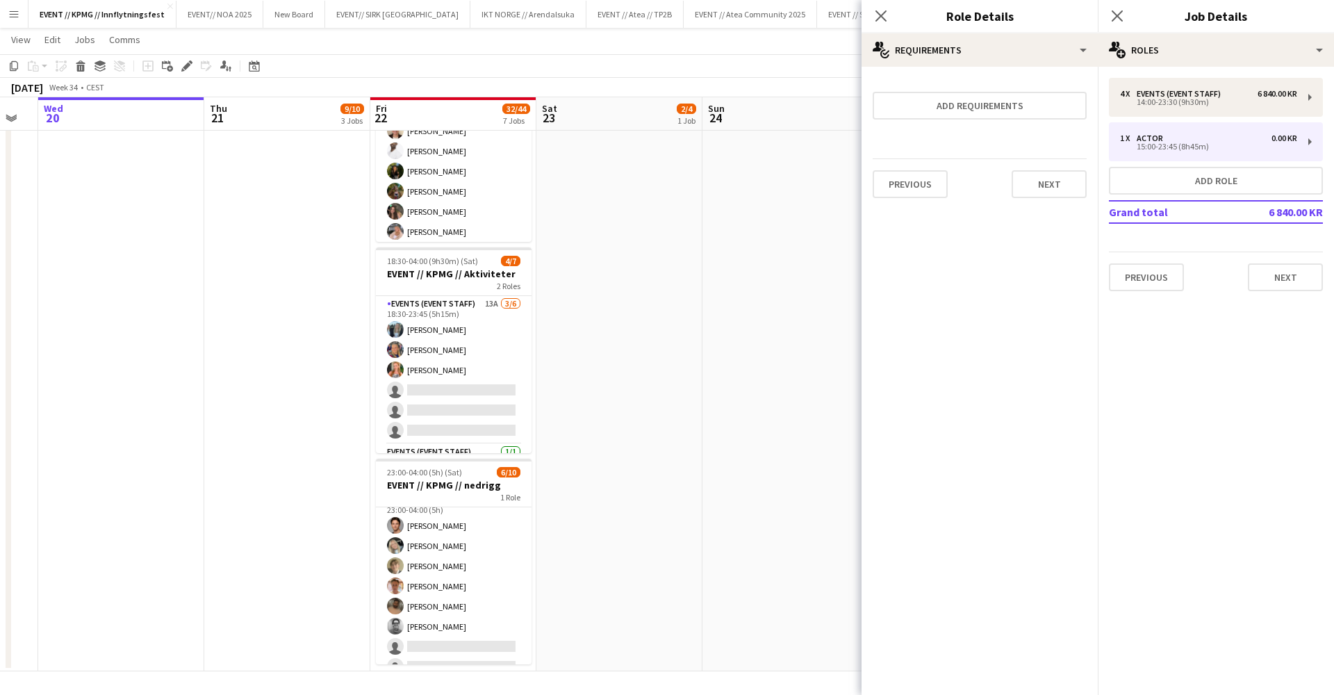
scroll to position [0, 0]
click at [1057, 187] on button "Next" at bounding box center [1049, 184] width 75 height 28
click at [1063, 195] on button "Finish" at bounding box center [1061, 186] width 52 height 28
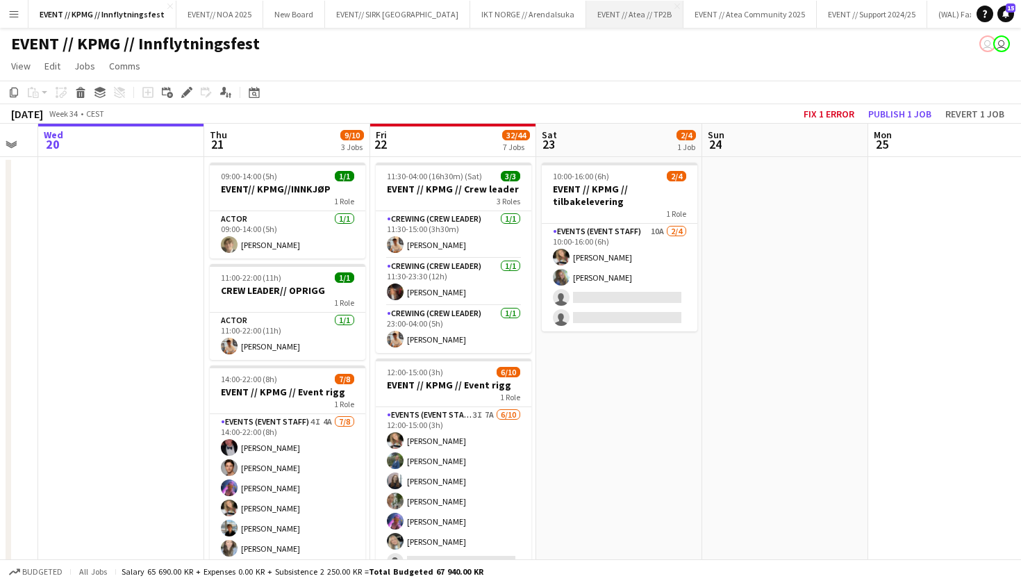
click at [586, 13] on button "EVENT // Atea // TP2B Close" at bounding box center [634, 14] width 97 height 27
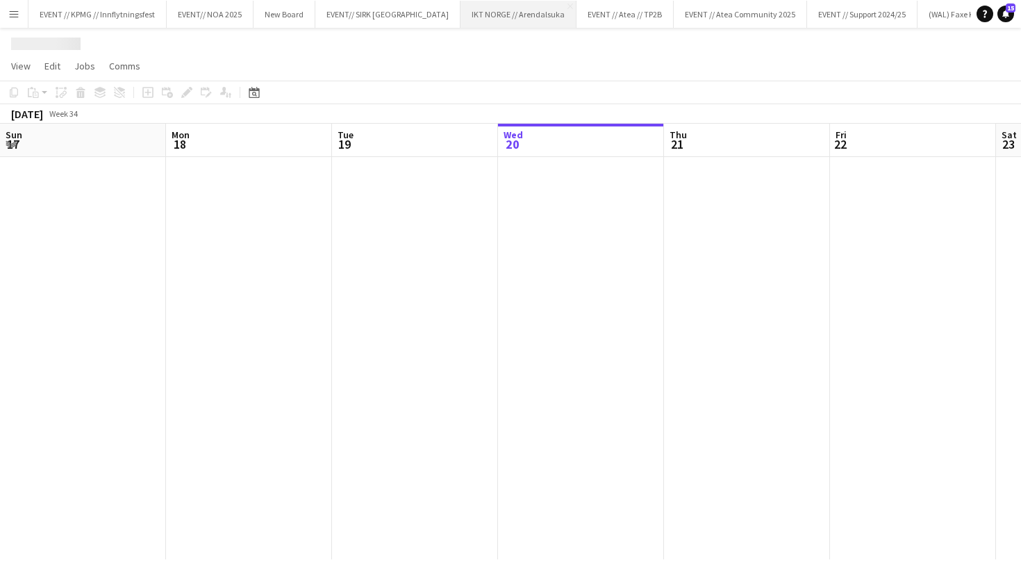
scroll to position [0, 332]
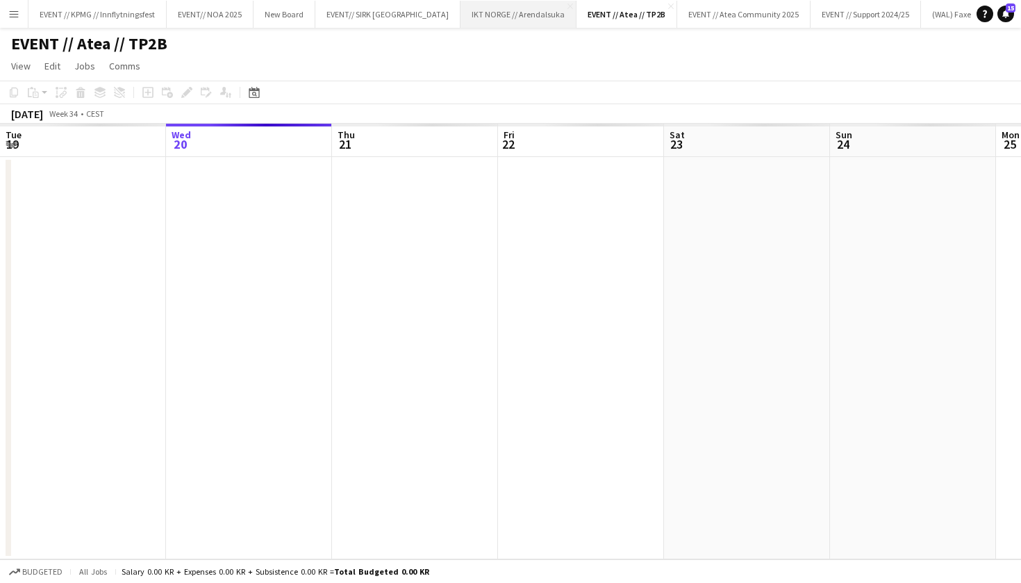
click at [479, 24] on button "IKT NORGE // Arendalsuka Close" at bounding box center [519, 14] width 116 height 27
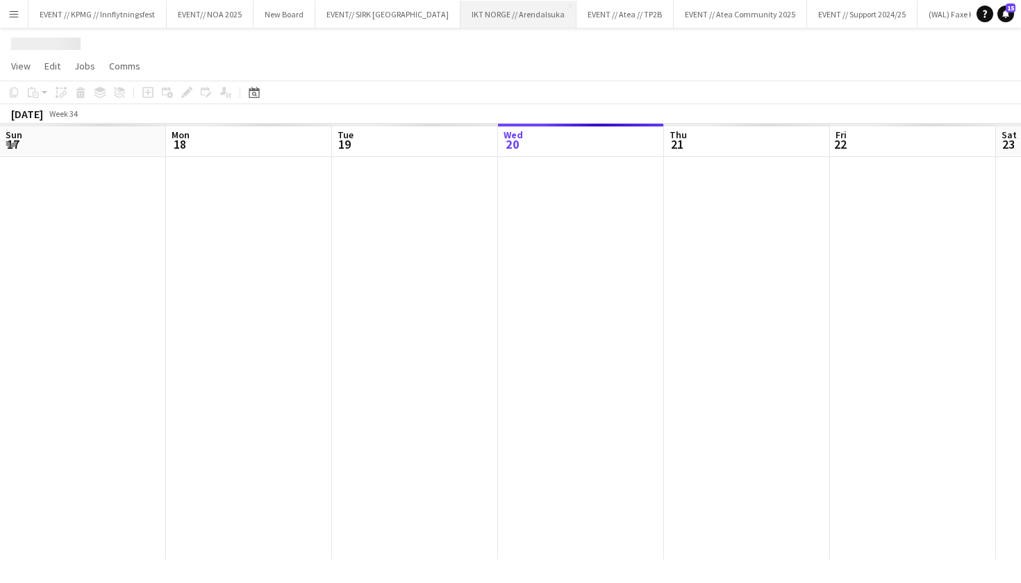
scroll to position [0, 332]
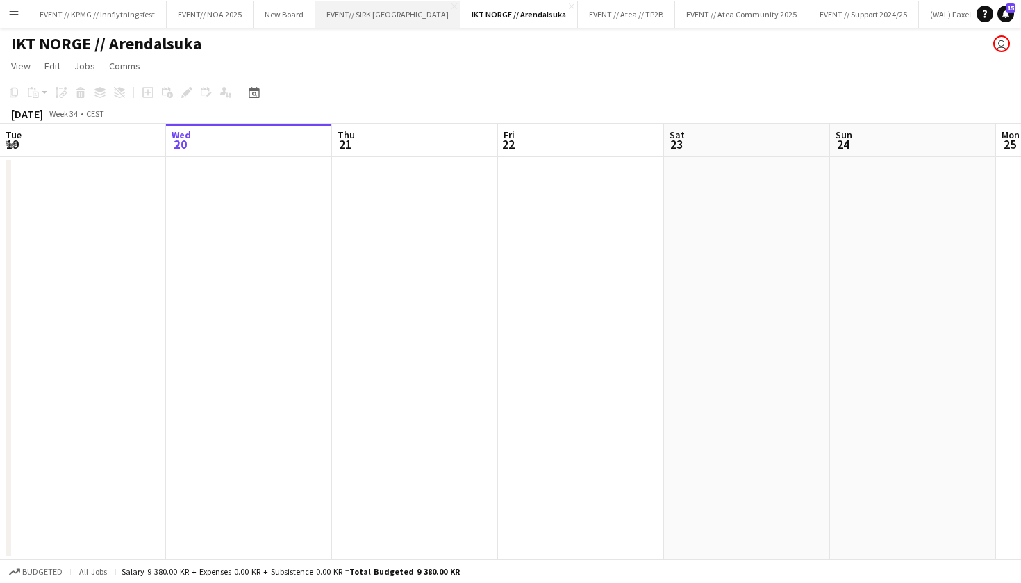
click at [365, 19] on button "EVENT// SIRK NORGE Close" at bounding box center [387, 14] width 145 height 27
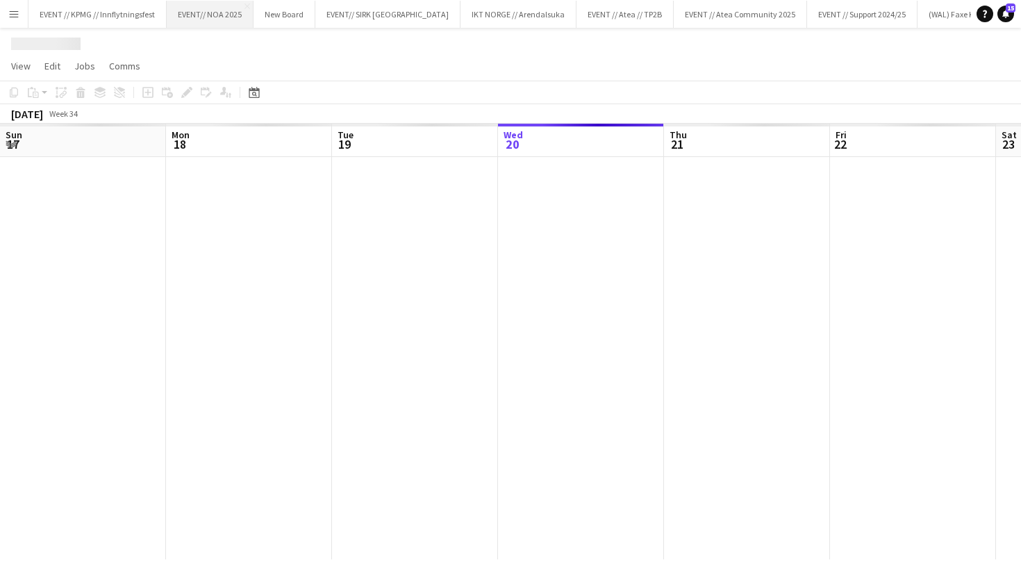
scroll to position [0, 332]
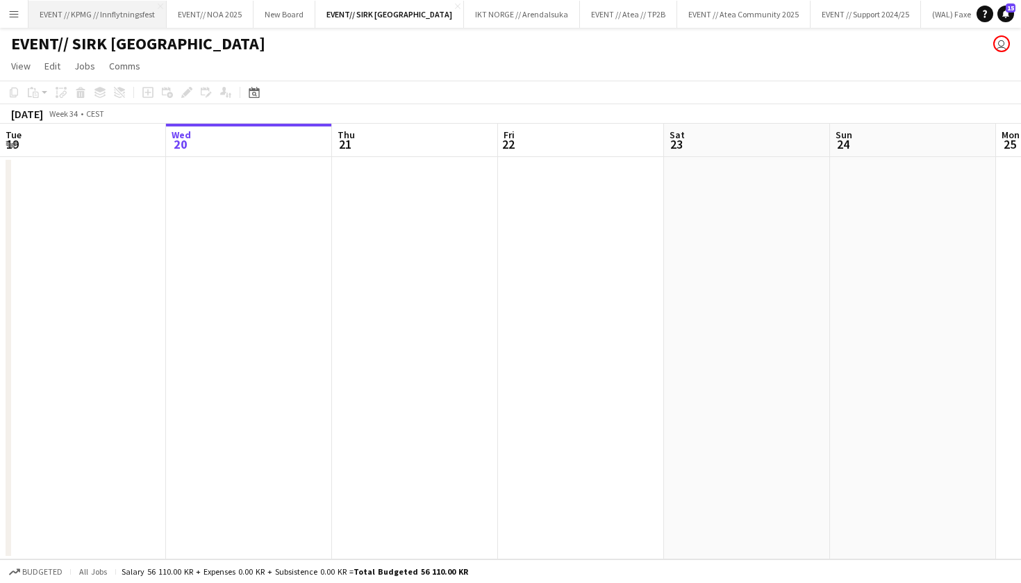
click at [110, 13] on button "EVENT // KPMG // Innflytningsfest Close" at bounding box center [97, 14] width 138 height 27
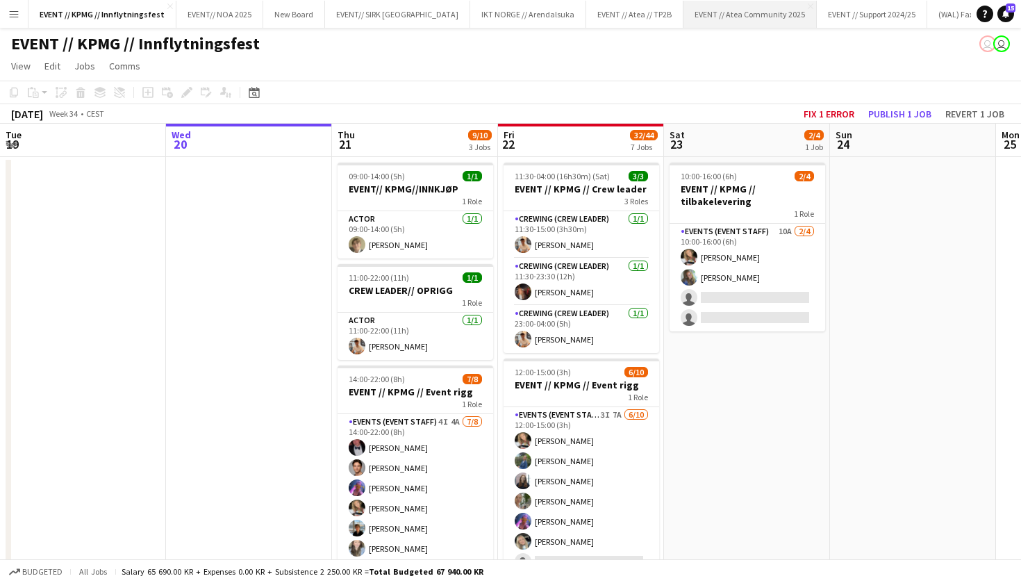
click at [698, 16] on button "EVENT // Atea Community 2025 Close" at bounding box center [750, 14] width 133 height 27
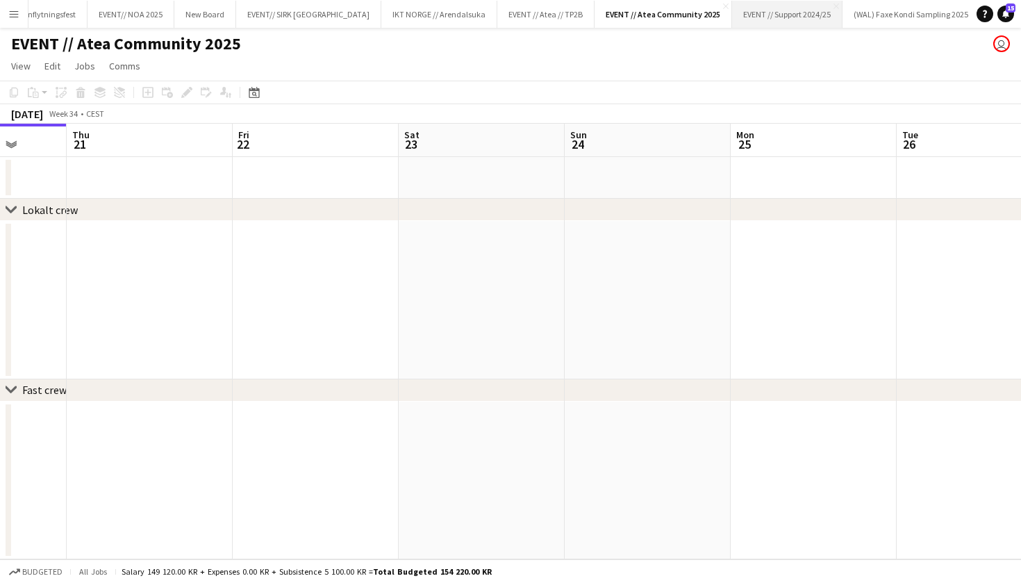
scroll to position [0, 91]
click at [484, 28] on div "EVENT // Atea Community 2025 user" at bounding box center [510, 41] width 1021 height 26
click at [490, 17] on button "EVENT // Atea // TP2B Close" at bounding box center [534, 14] width 97 height 27
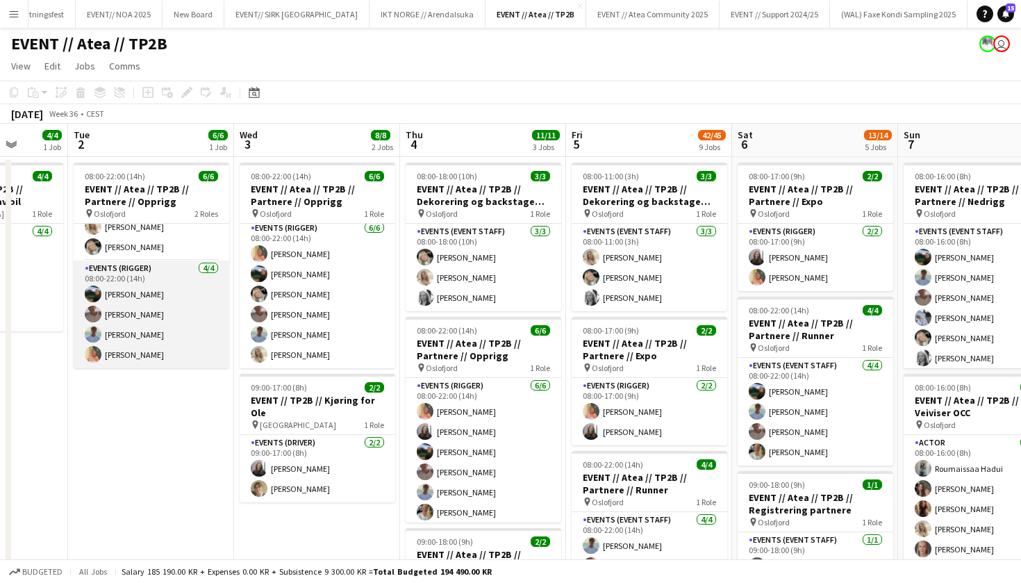
scroll to position [31, 0]
